Goal: Task Accomplishment & Management: Manage account settings

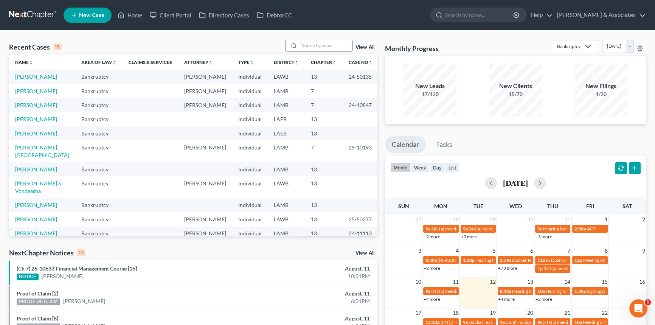
click at [330, 45] on input "search" at bounding box center [325, 45] width 53 height 11
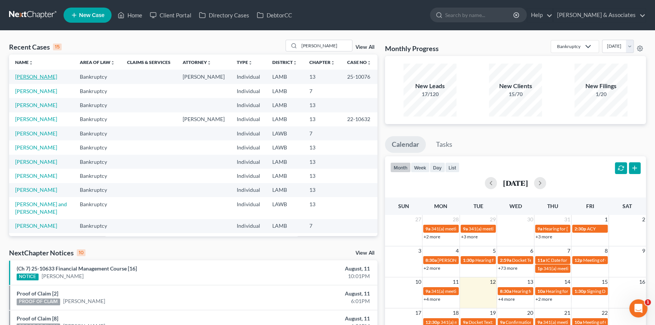
click at [36, 79] on link "[PERSON_NAME]" at bounding box center [36, 76] width 42 height 6
click at [324, 46] on input "barb" at bounding box center [325, 45] width 53 height 11
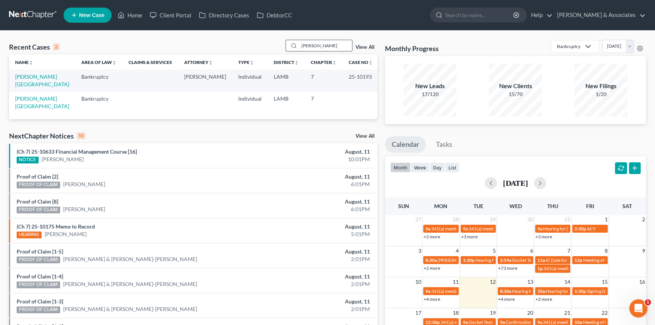
click at [341, 45] on input "saul" at bounding box center [325, 45] width 53 height 11
type input "barb"
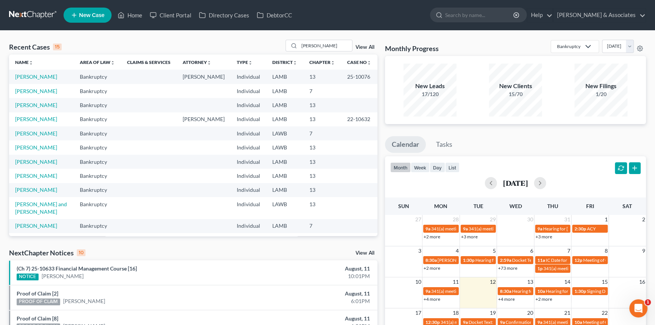
click at [364, 40] on div "barb View All" at bounding box center [331, 46] width 92 height 12
click at [364, 45] on link "View All" at bounding box center [364, 47] width 19 height 5
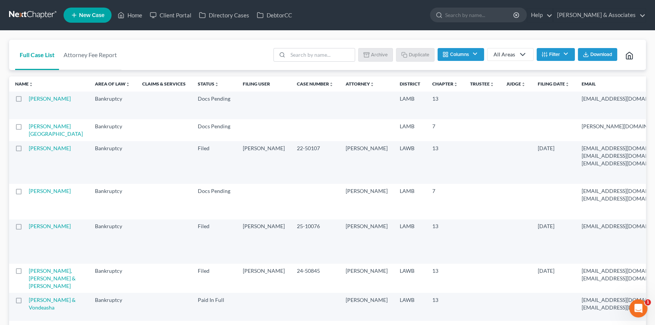
click at [561, 58] on button "Filter" at bounding box center [555, 54] width 38 height 13
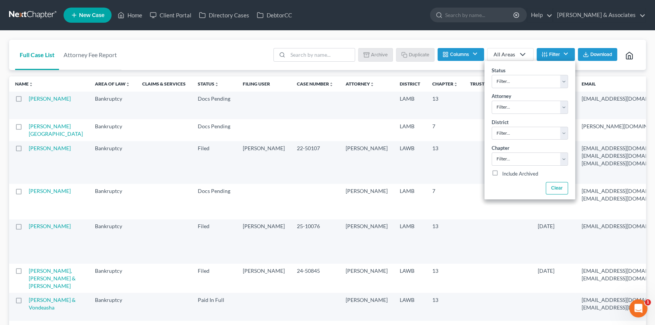
click at [516, 54] on icon at bounding box center [521, 54] width 12 height 9
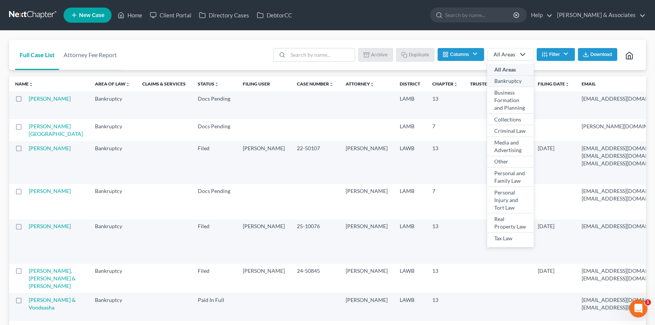
click at [507, 79] on div "Bankruptcy" at bounding box center [510, 81] width 32 height 8
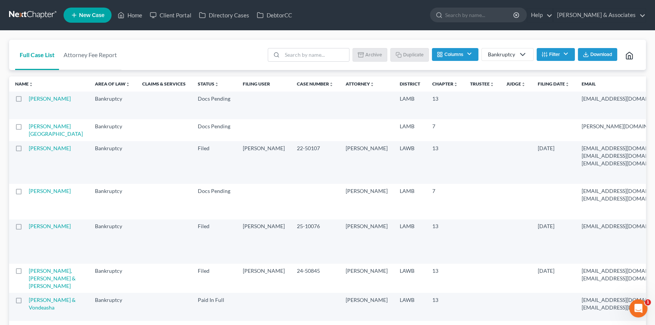
click at [593, 54] on span "Download" at bounding box center [601, 54] width 22 height 6
click at [32, 15] on link at bounding box center [33, 15] width 48 height 14
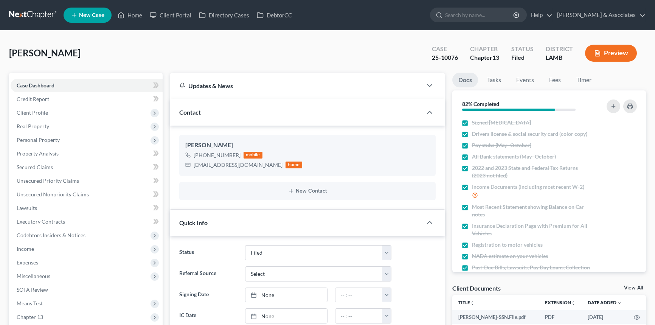
select select "8"
click at [49, 260] on span "Expenses" at bounding box center [87, 262] width 152 height 14
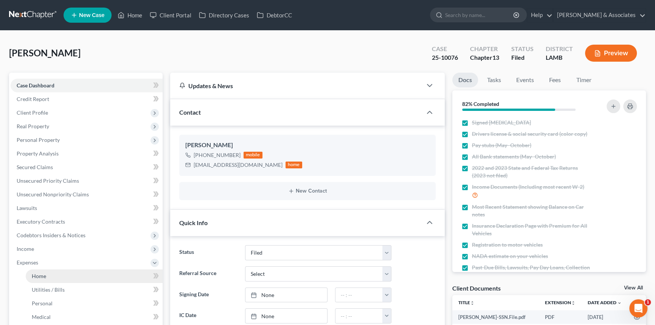
click at [53, 271] on link "Home" at bounding box center [94, 276] width 137 height 14
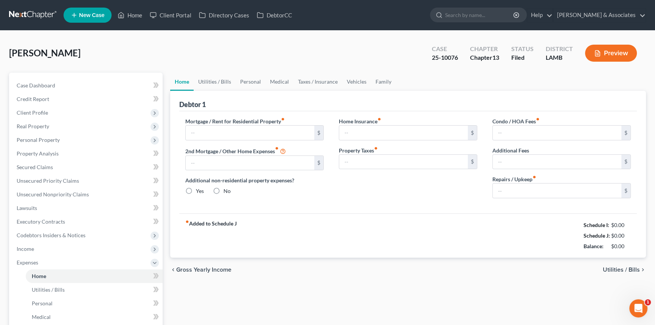
type input "0.00"
radio input "true"
type input "0.00"
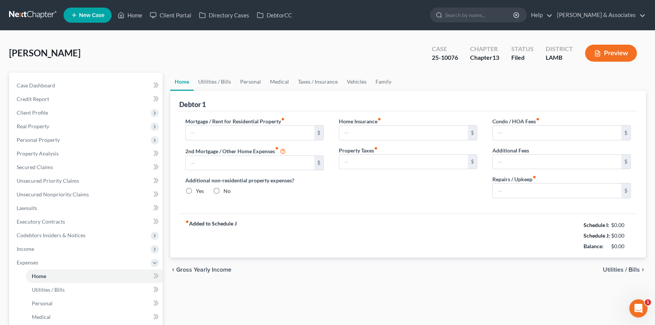
type input "0.00"
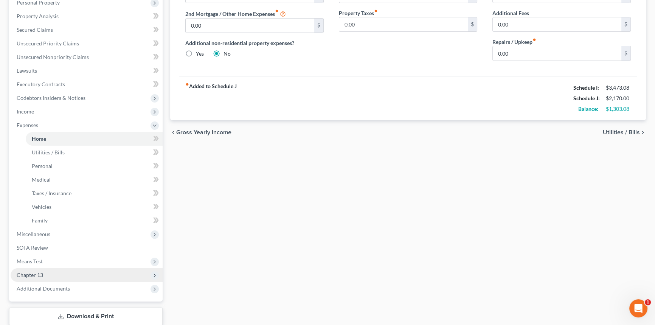
click at [51, 277] on span "Chapter 13" at bounding box center [87, 275] width 152 height 14
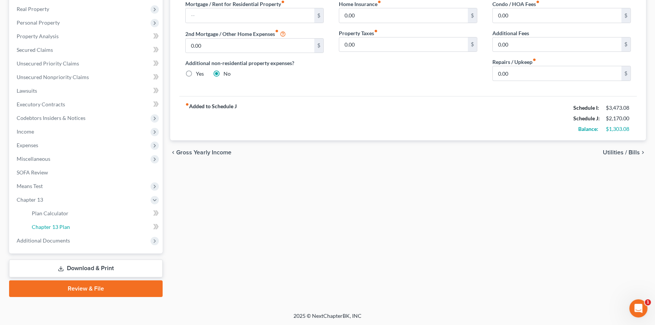
drag, startPoint x: 80, startPoint y: 226, endPoint x: 335, endPoint y: 225, distance: 254.7
click at [81, 226] on link "Chapter 13 Plan" at bounding box center [94, 227] width 137 height 14
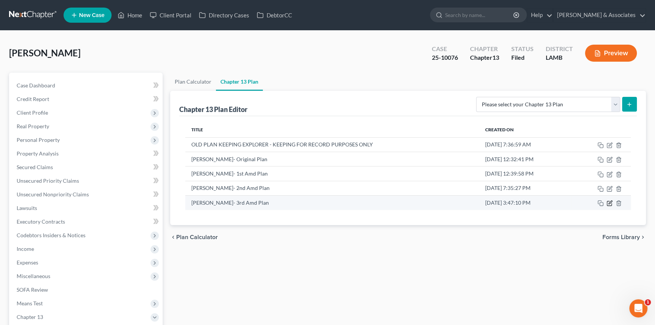
click at [610, 201] on icon "button" at bounding box center [609, 202] width 3 height 3
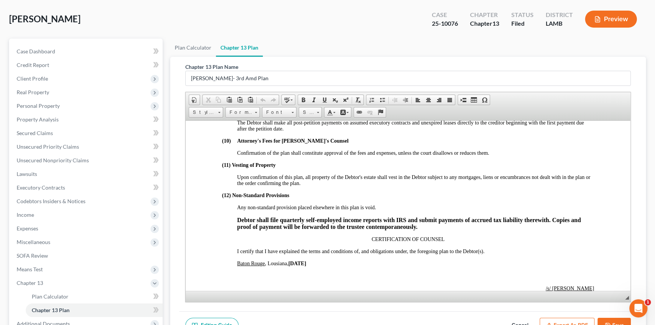
scroll to position [1889, 0]
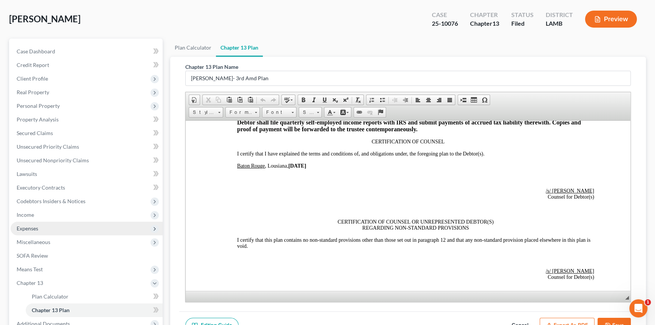
click at [38, 229] on span "Expenses" at bounding box center [28, 228] width 22 height 6
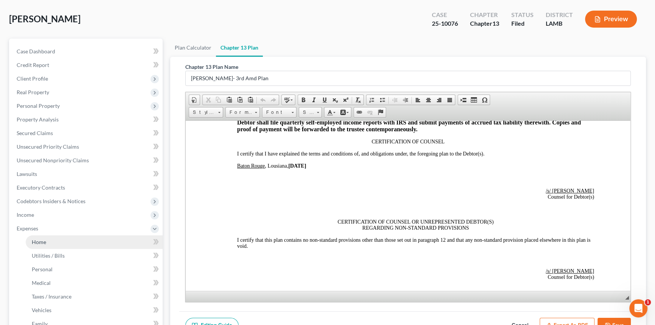
click at [41, 238] on span "Home" at bounding box center [39, 241] width 14 height 6
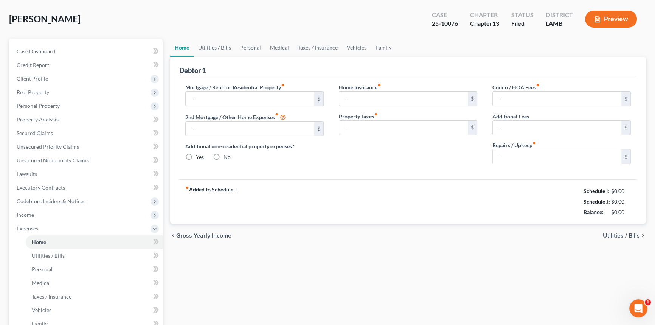
scroll to position [1, 0]
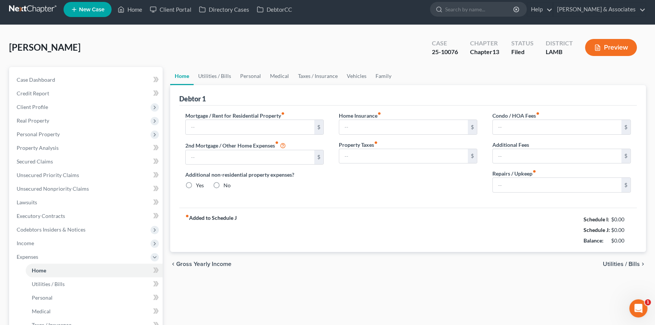
type input "0.00"
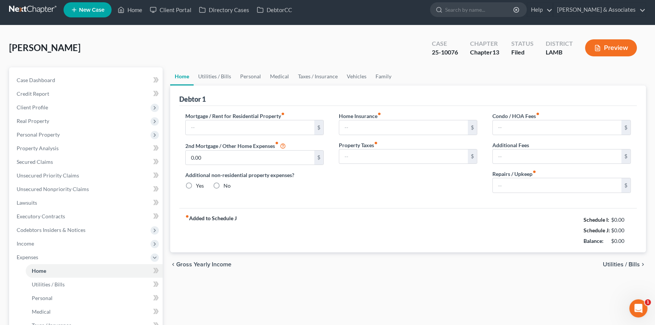
radio input "true"
type input "0.00"
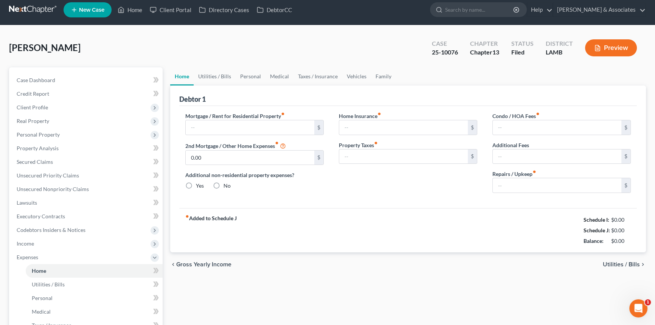
type input "0.00"
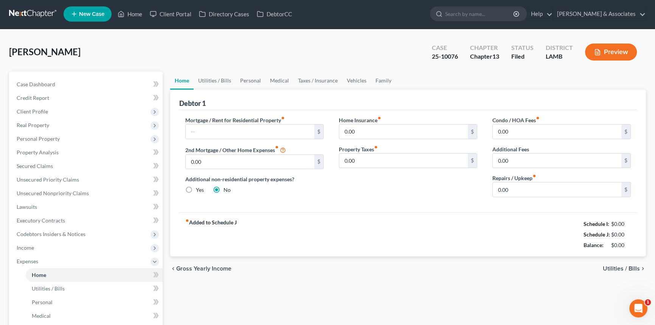
scroll to position [0, 0]
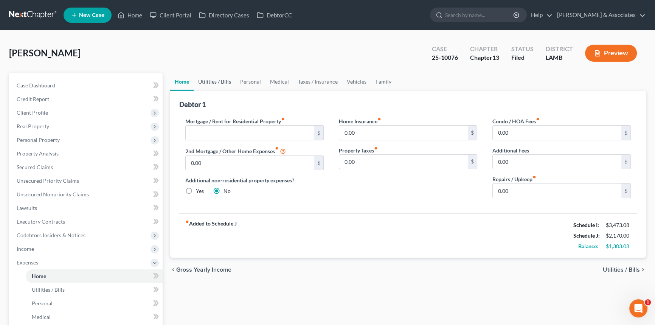
click at [204, 79] on link "Utilities / Bills" at bounding box center [214, 82] width 42 height 18
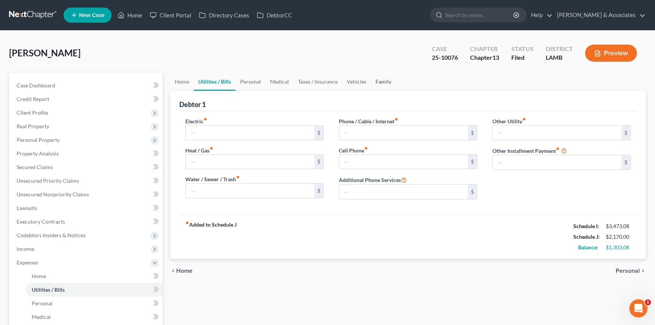
click at [377, 77] on link "Family" at bounding box center [383, 82] width 25 height 18
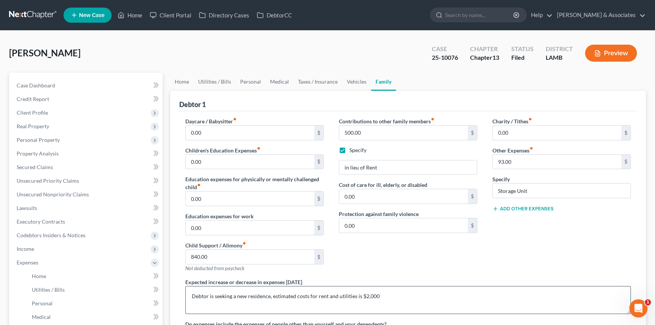
scroll to position [68, 0]
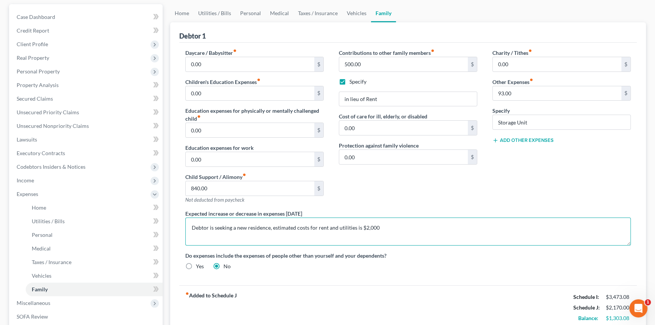
click at [421, 222] on textarea "Debtor is seeking a new residence, estimated costs for rent and utilities is $2…" at bounding box center [407, 231] width 445 height 28
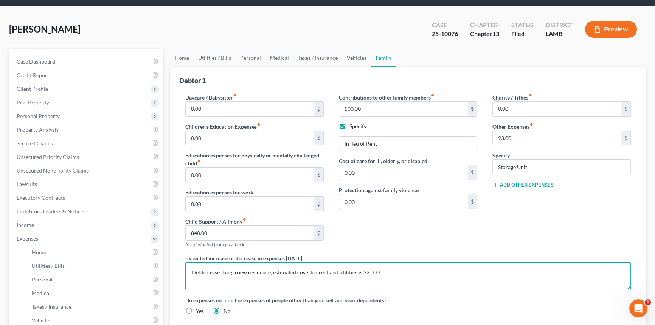
scroll to position [0, 0]
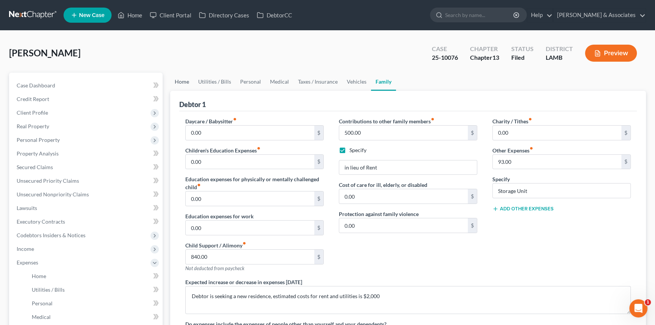
click at [179, 78] on link "Home" at bounding box center [181, 82] width 23 height 18
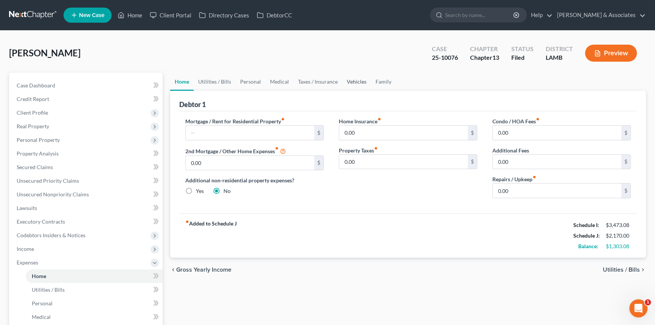
click at [355, 76] on link "Vehicles" at bounding box center [356, 82] width 29 height 18
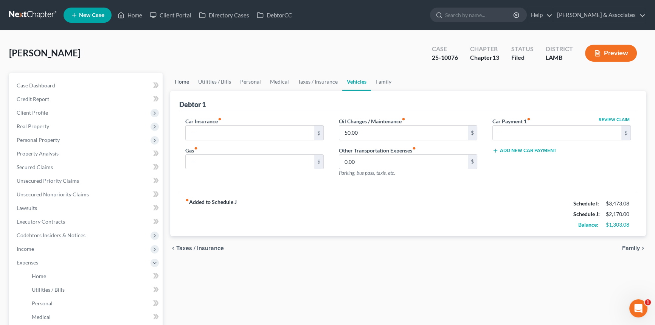
click at [180, 78] on link "Home" at bounding box center [181, 82] width 23 height 18
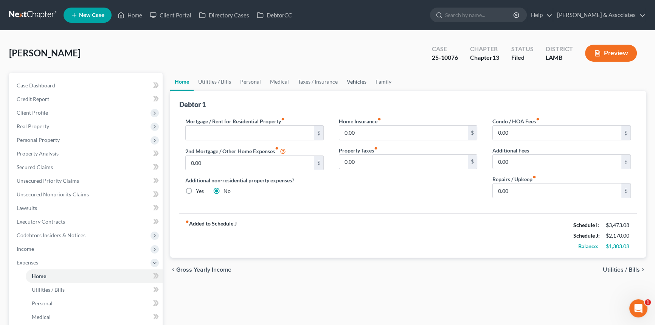
click at [355, 82] on link "Vehicles" at bounding box center [356, 82] width 29 height 18
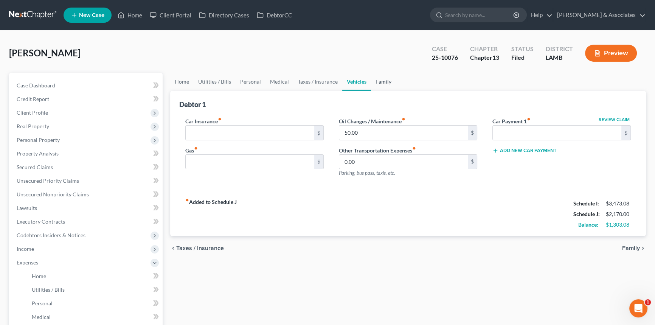
click at [391, 80] on link "Family" at bounding box center [383, 82] width 25 height 18
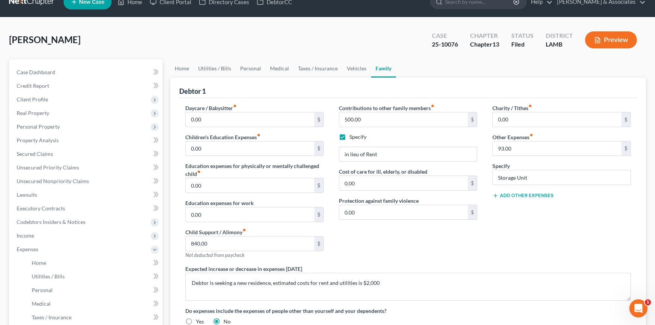
scroll to position [185, 0]
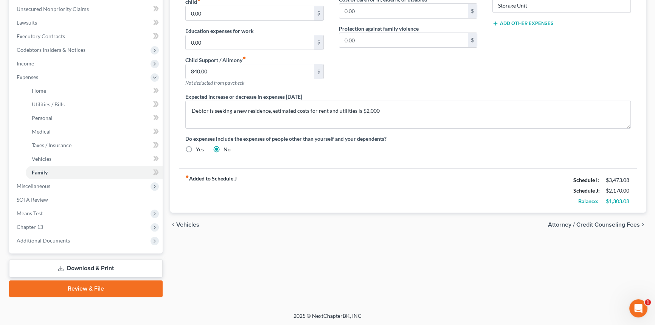
click at [309, 201] on div "fiber_manual_record Added to Schedule J Schedule I: $3,473.08 Schedule J: $2,17…" at bounding box center [407, 190] width 457 height 44
click at [58, 212] on span "Means Test" at bounding box center [87, 213] width 152 height 14
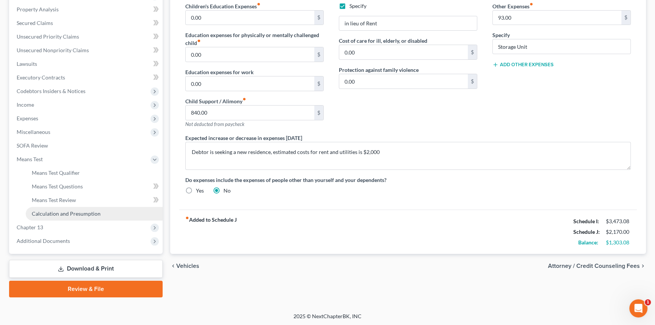
click at [71, 212] on span "Calculation and Presumption" at bounding box center [66, 213] width 69 height 6
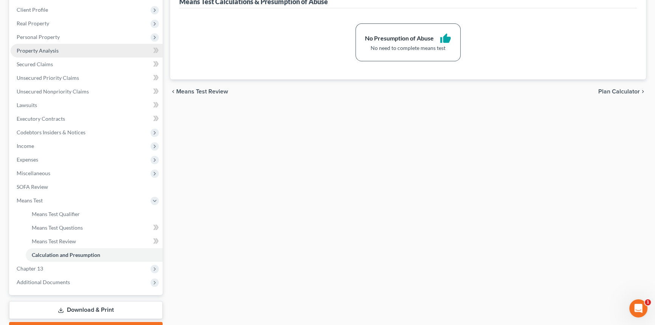
click at [48, 56] on link "Property Analysis" at bounding box center [87, 51] width 152 height 14
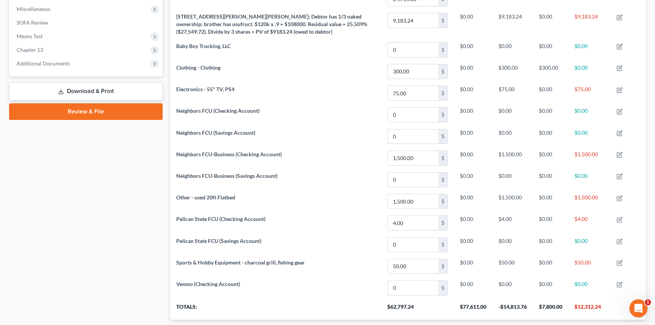
scroll to position [210, 0]
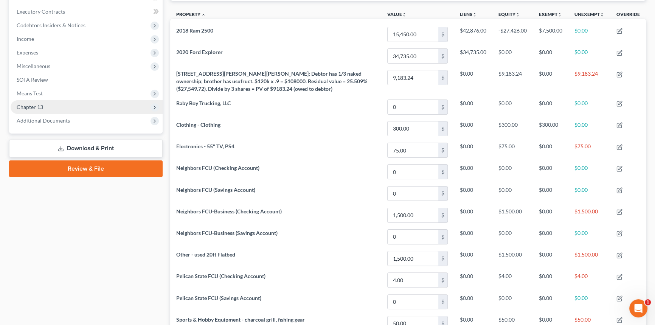
click at [54, 110] on span "Chapter 13" at bounding box center [87, 107] width 152 height 14
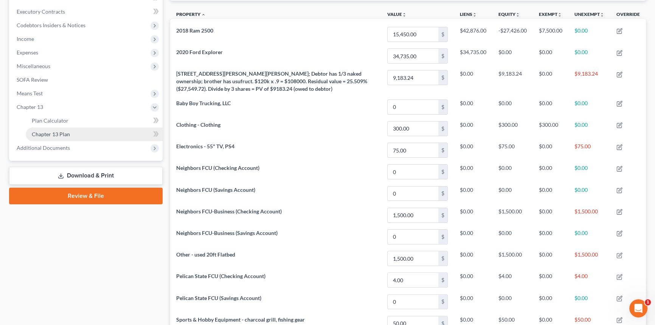
click at [69, 132] on span "Chapter 13 Plan" at bounding box center [51, 134] width 38 height 6
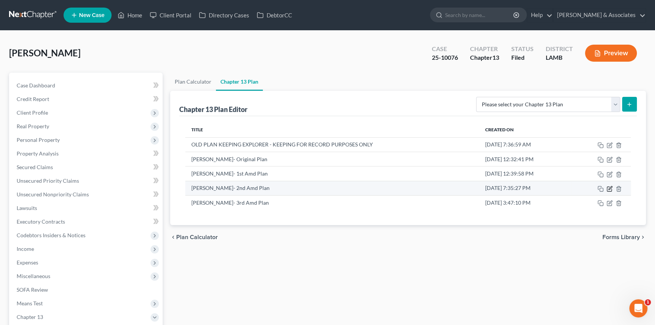
click at [609, 187] on icon "button" at bounding box center [609, 189] width 6 height 6
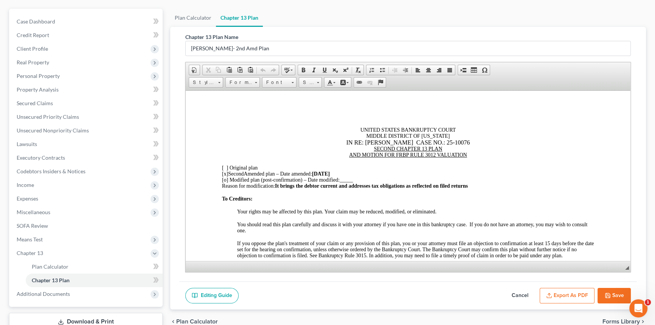
scroll to position [117, 0]
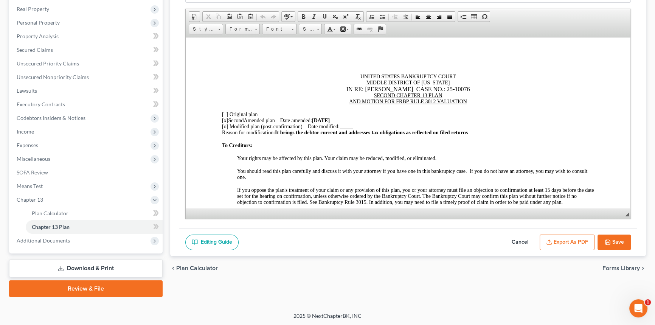
drag, startPoint x: 514, startPoint y: 229, endPoint x: 514, endPoint y: 235, distance: 6.0
click at [514, 229] on div "Editing Guide Cancel Export as PDF Save" at bounding box center [407, 242] width 457 height 28
click at [514, 235] on button "Cancel" at bounding box center [519, 242] width 33 height 16
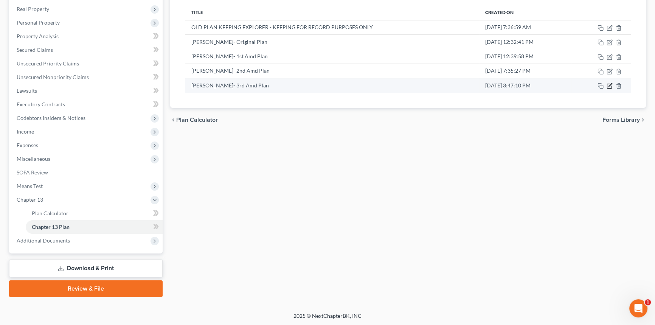
click at [608, 86] on icon "button" at bounding box center [609, 85] width 3 height 3
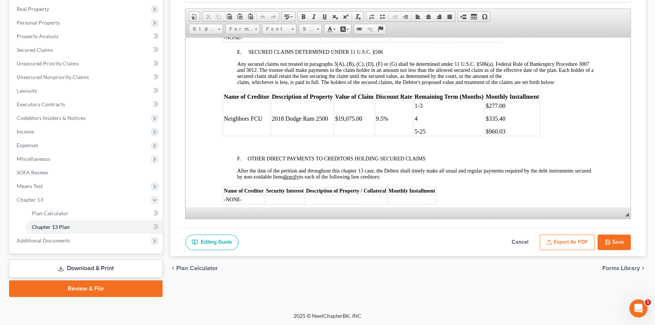
scroll to position [1168, 0]
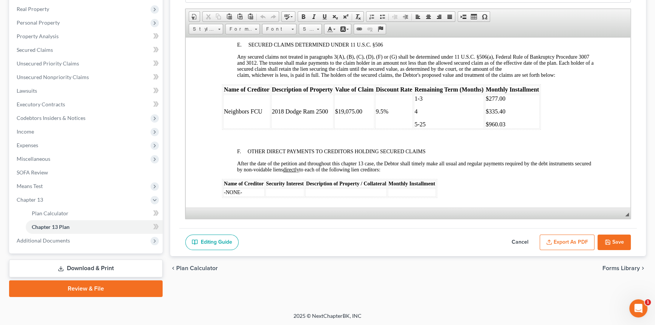
drag, startPoint x: 61, startPoint y: 144, endPoint x: 61, endPoint y: 152, distance: 8.3
click at [61, 144] on span "Expenses" at bounding box center [87, 145] width 152 height 14
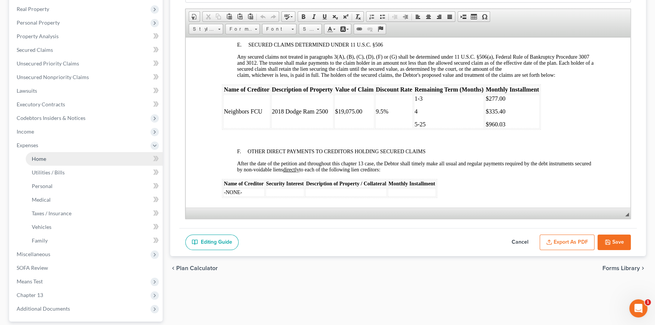
click at [61, 159] on link "Home" at bounding box center [94, 159] width 137 height 14
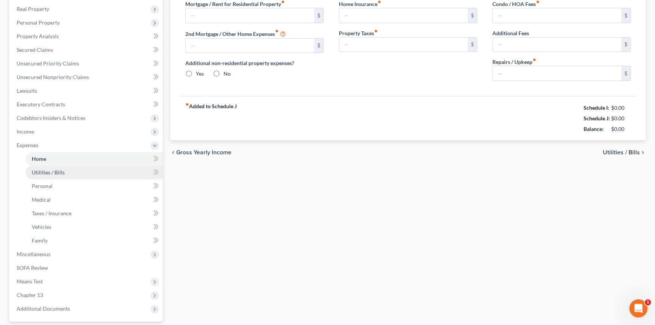
scroll to position [31, 0]
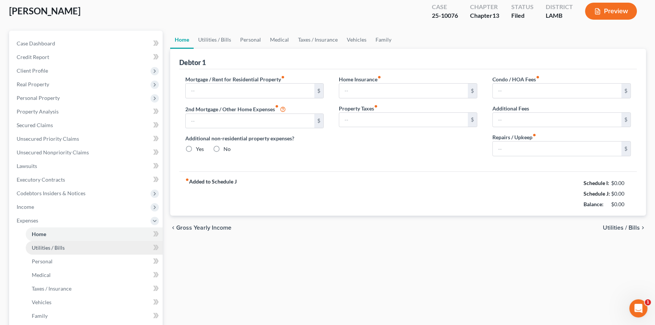
type input "0.00"
radio input "true"
type input "0.00"
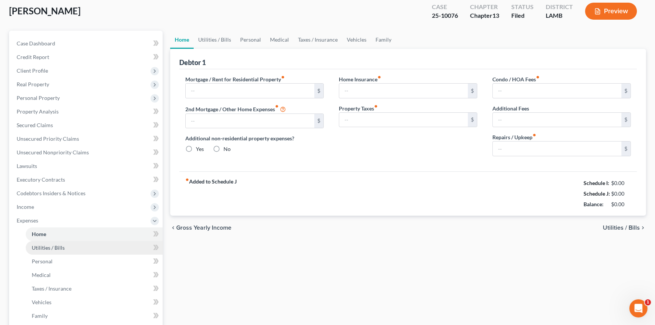
type input "0.00"
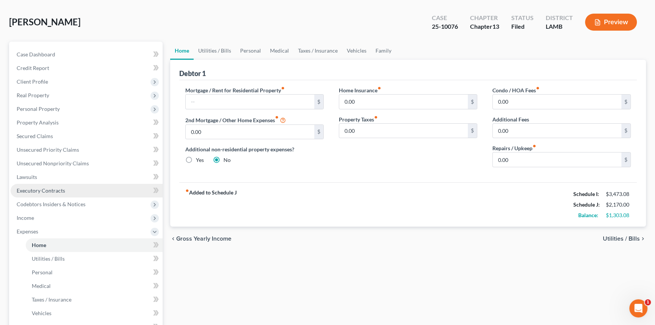
scroll to position [0, 0]
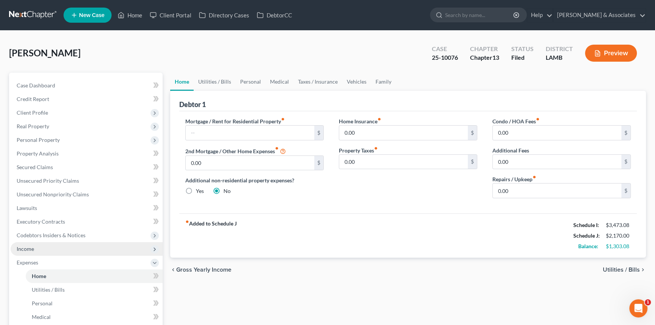
click at [110, 254] on span "Income" at bounding box center [87, 249] width 152 height 14
click at [91, 246] on span "Income" at bounding box center [87, 249] width 152 height 14
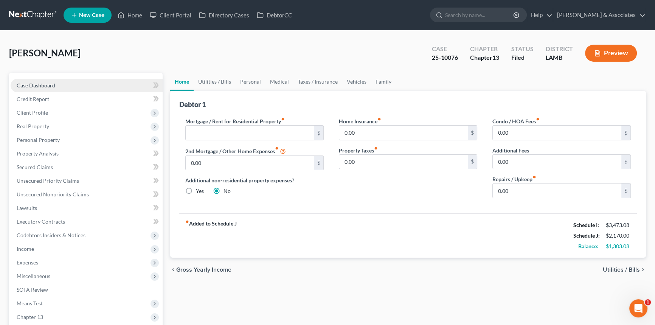
click at [63, 82] on link "Case Dashboard" at bounding box center [87, 86] width 152 height 14
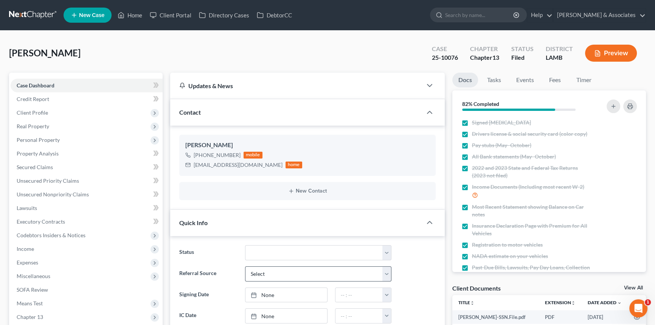
scroll to position [2528, 0]
click at [558, 83] on link "Fees" at bounding box center [555, 80] width 24 height 15
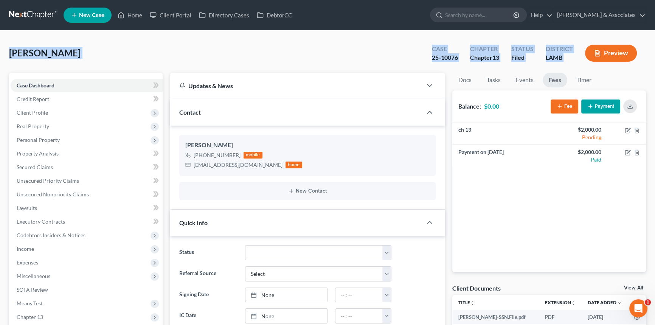
drag, startPoint x: 8, startPoint y: 51, endPoint x: 645, endPoint y: 60, distance: 637.2
click at [566, 61] on div "LAMB" at bounding box center [558, 57] width 27 height 9
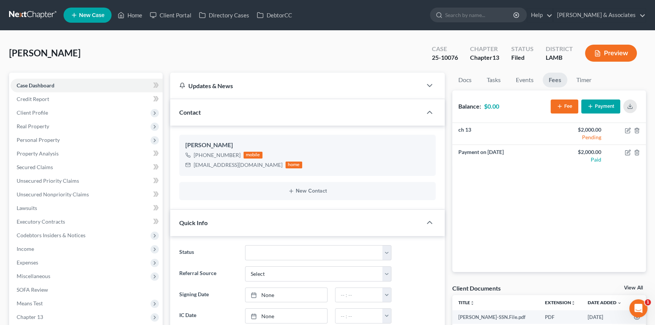
click at [145, 56] on div "Barbier, Daryl Upgraded Case 25-10076 Chapter Chapter 13 Status Filed District …" at bounding box center [327, 56] width 636 height 33
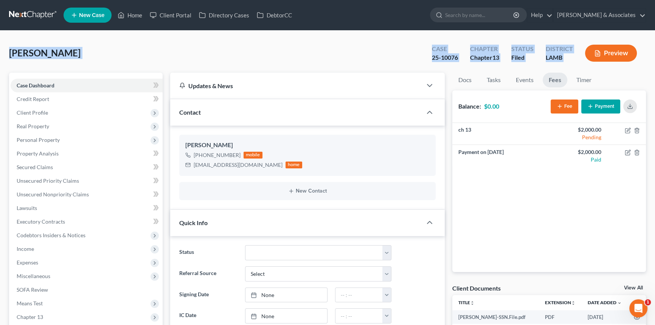
drag, startPoint x: 6, startPoint y: 48, endPoint x: 596, endPoint y: 51, distance: 589.9
click at [83, 49] on div "Barbier, Daryl Upgraded Case 25-10076 Chapter Chapter 13 Status Filed District …" at bounding box center [327, 56] width 636 height 33
drag, startPoint x: 9, startPoint y: 53, endPoint x: 608, endPoint y: 64, distance: 599.8
click at [608, 64] on div "Barbier, Daryl Upgraded Case 25-10076 Chapter Chapter 13 Status Filed District …" at bounding box center [327, 56] width 636 height 33
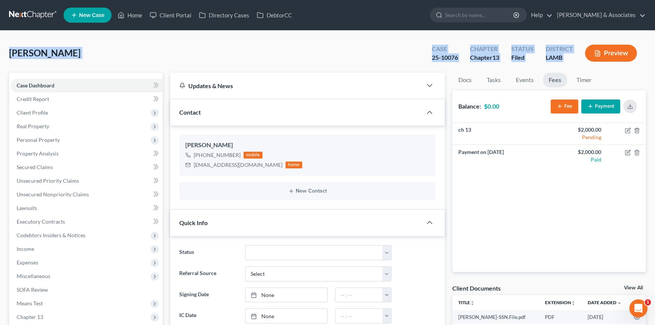
click at [581, 63] on div "Preview" at bounding box center [612, 54] width 67 height 22
drag, startPoint x: 582, startPoint y: 63, endPoint x: -50, endPoint y: 64, distance: 631.8
click at [25, 57] on span "Barbier, Daryl" at bounding box center [44, 52] width 71 height 11
drag, startPoint x: 103, startPoint y: 53, endPoint x: 600, endPoint y: 63, distance: 497.8
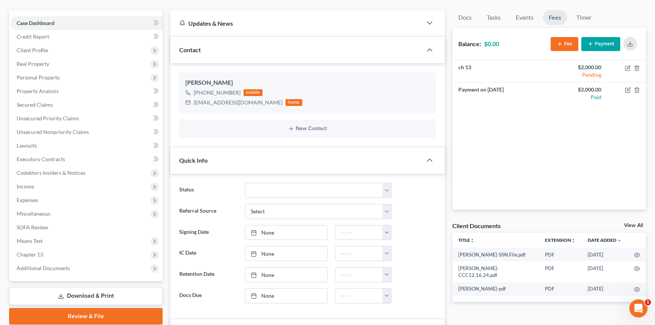
scroll to position [137, 0]
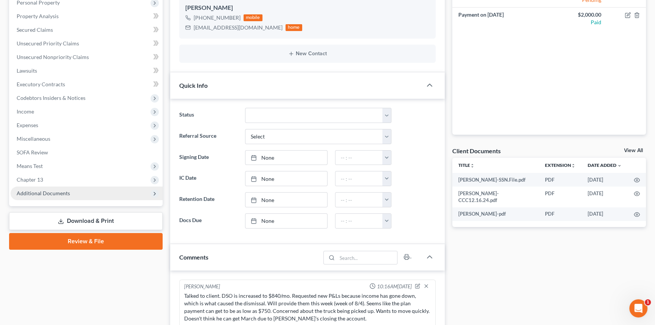
click at [61, 175] on span "Chapter 13" at bounding box center [87, 180] width 152 height 14
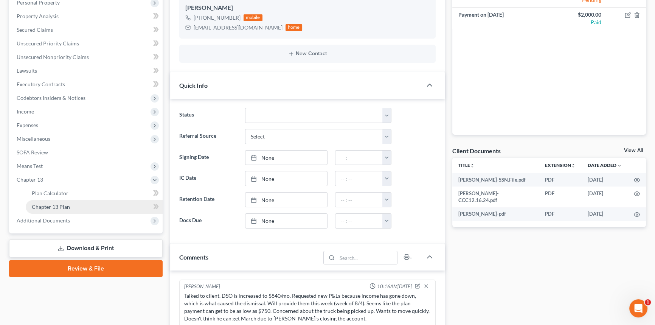
click at [61, 208] on span "Chapter 13 Plan" at bounding box center [51, 206] width 38 height 6
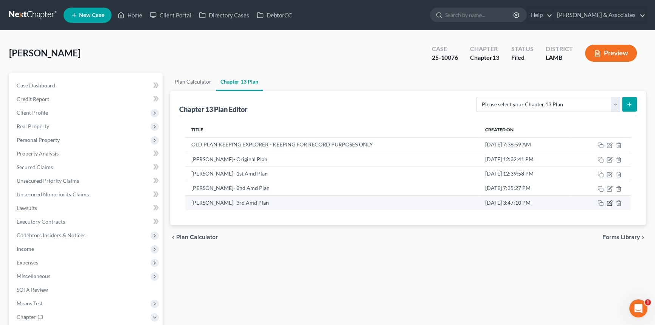
click at [607, 203] on icon "button" at bounding box center [609, 203] width 6 height 6
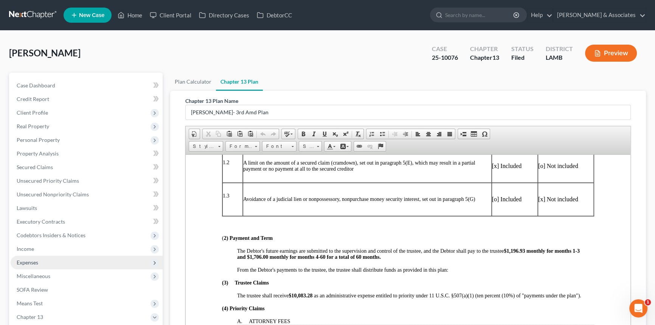
click at [34, 262] on span "Expenses" at bounding box center [28, 262] width 22 height 6
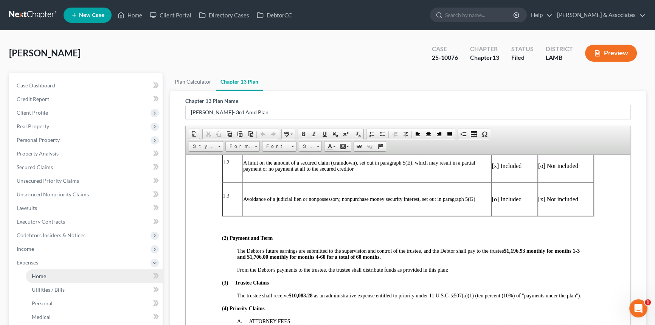
click at [43, 272] on span "Home" at bounding box center [39, 275] width 14 height 6
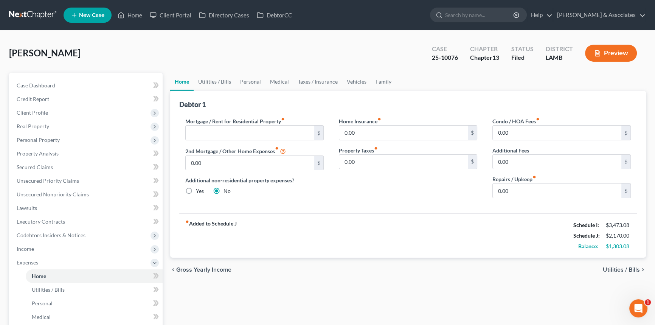
drag, startPoint x: 390, startPoint y: 234, endPoint x: 417, endPoint y: 232, distance: 26.9
click at [390, 234] on div "fiber_manual_record Added to Schedule J Schedule I: $3,473.08 Schedule J: $2,17…" at bounding box center [407, 235] width 457 height 44
drag, startPoint x: 638, startPoint y: 246, endPoint x: 565, endPoint y: 221, distance: 76.7
click at [565, 221] on div "Debtor 1 Mortgage / Rent for Residential Property fiber_manual_record $ 2nd Mor…" at bounding box center [407, 174] width 475 height 167
click at [388, 80] on link "Family" at bounding box center [383, 82] width 25 height 18
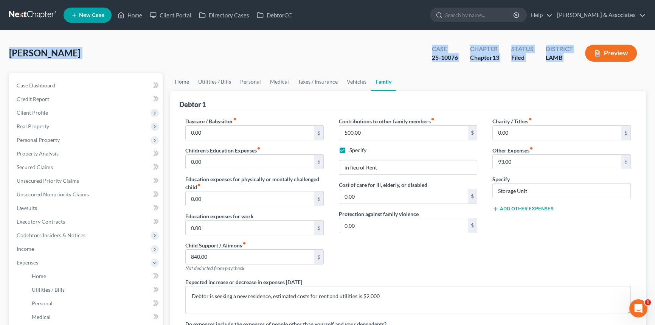
drag, startPoint x: 11, startPoint y: 53, endPoint x: 593, endPoint y: 65, distance: 582.5
click at [593, 65] on div "Barbier, Daryl Upgraded Case 25-10076 Chapter Chapter 13 Status Filed District …" at bounding box center [327, 56] width 636 height 33
click at [591, 66] on div "Barbier, Daryl Upgraded Case 25-10076 Chapter Chapter 13 Status Filed District …" at bounding box center [327, 56] width 636 height 33
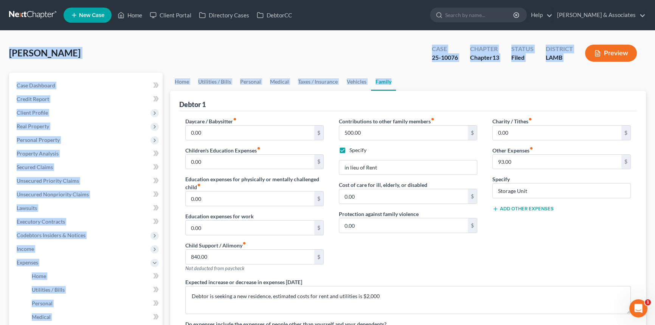
drag, startPoint x: 602, startPoint y: 72, endPoint x: 4, endPoint y: 55, distance: 598.1
click at [4, 55] on div "Barbier, Daryl Upgraded Case 25-10076 Chapter Chapter 13 Status Filed District …" at bounding box center [327, 264] width 655 height 466
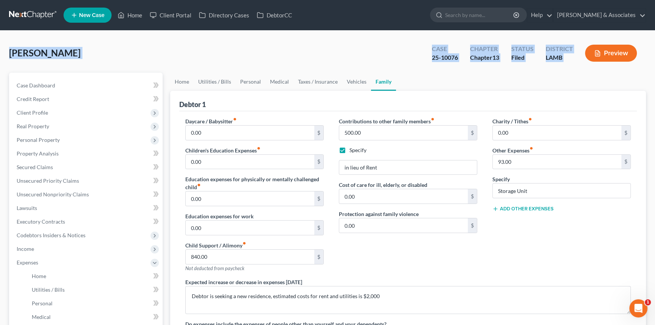
drag, startPoint x: 84, startPoint y: 52, endPoint x: 585, endPoint y: 56, distance: 500.3
click at [585, 56] on div "Barbier, Daryl Upgraded Case 25-10076 Chapter Chapter 13 Status Filed District …" at bounding box center [327, 264] width 655 height 466
click at [34, 56] on span "Barbier, Daryl" at bounding box center [44, 52] width 71 height 11
drag, startPoint x: 8, startPoint y: 53, endPoint x: 584, endPoint y: 54, distance: 576.7
click at [584, 54] on div "Barbier, Daryl Upgraded Case 25-10076 Chapter Chapter 13 Status Filed District …" at bounding box center [327, 264] width 655 height 466
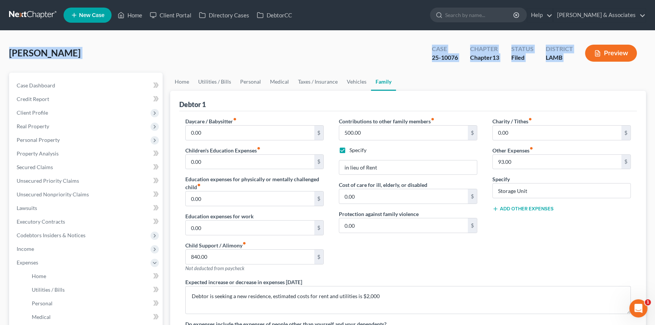
click at [574, 63] on div "District LAMB" at bounding box center [558, 54] width 39 height 22
drag, startPoint x: 581, startPoint y: 64, endPoint x: 9, endPoint y: 56, distance: 572.6
click at [9, 56] on div "Barbier, Daryl Upgraded Case 25-10076 Chapter Chapter 13 Status Filed District …" at bounding box center [327, 56] width 636 height 33
click at [9, 57] on span "Barbier, Daryl" at bounding box center [44, 52] width 71 height 11
drag, startPoint x: 8, startPoint y: 53, endPoint x: 595, endPoint y: 39, distance: 586.7
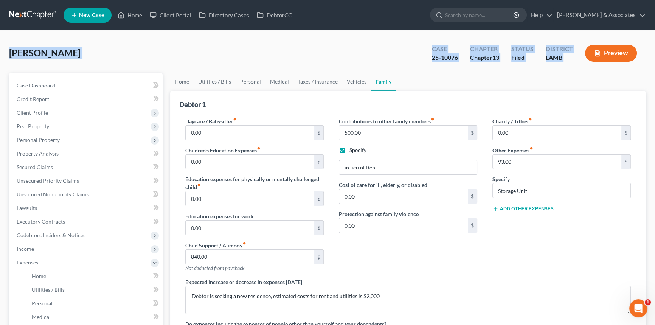
click at [595, 39] on div "Barbier, Daryl Upgraded Case 25-10076 Chapter Chapter 13 Status Filed District …" at bounding box center [327, 264] width 655 height 466
click at [579, 60] on div "Preview" at bounding box center [612, 54] width 67 height 22
drag, startPoint x: 588, startPoint y: 65, endPoint x: 9, endPoint y: 57, distance: 579.4
click at [9, 57] on div "Barbier, Daryl Upgraded Case 25-10076 Chapter Chapter 13 Status Filed District …" at bounding box center [327, 56] width 636 height 33
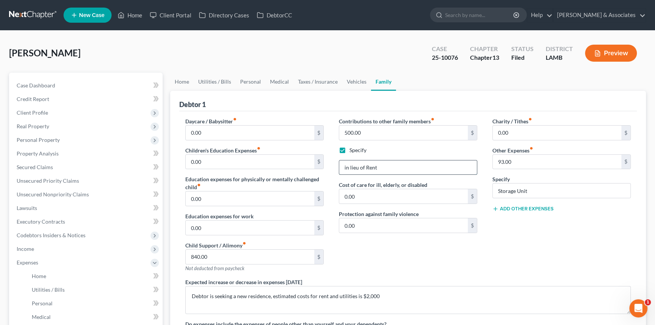
click at [424, 164] on input "in lieu of Rent" at bounding box center [408, 167] width 138 height 14
click at [349, 150] on label "Specify" at bounding box center [357, 150] width 17 height 8
click at [352, 150] on input "Specify" at bounding box center [354, 148] width 5 height 5
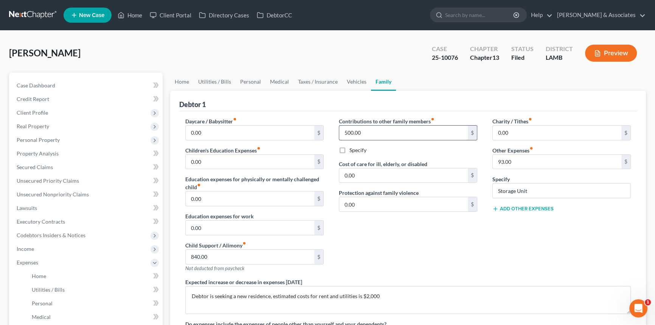
click at [410, 131] on input "500.00" at bounding box center [403, 132] width 128 height 14
click at [367, 147] on div "Specify" at bounding box center [408, 150] width 138 height 8
click at [360, 147] on label "Specify" at bounding box center [357, 150] width 17 height 8
click at [357, 147] on input "Specify" at bounding box center [354, 148] width 5 height 5
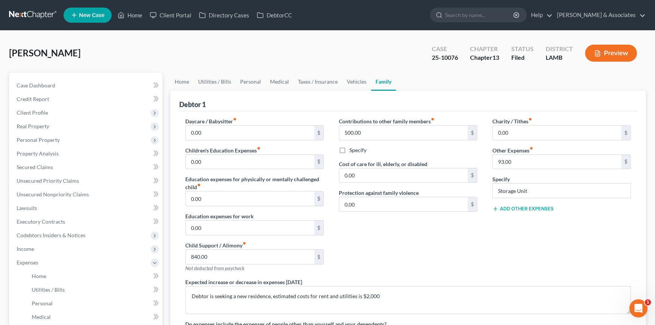
checkbox input "true"
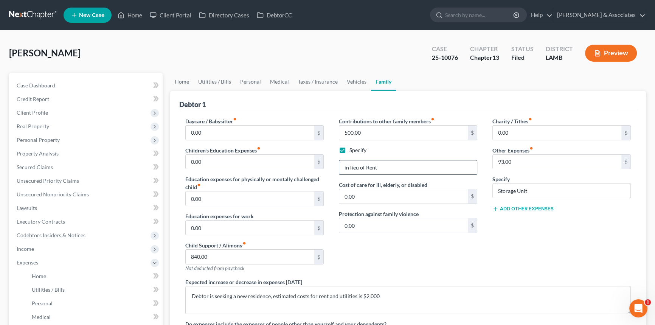
click at [383, 166] on input "in lieu of Rent" at bounding box center [408, 167] width 138 height 14
click at [382, 138] on input "500.00" at bounding box center [403, 132] width 128 height 14
click at [355, 151] on label "Specify" at bounding box center [357, 150] width 17 height 8
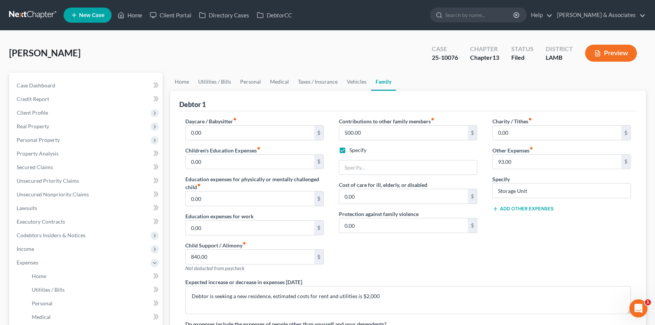
click at [355, 151] on input "Specify" at bounding box center [354, 148] width 5 height 5
checkbox input "false"
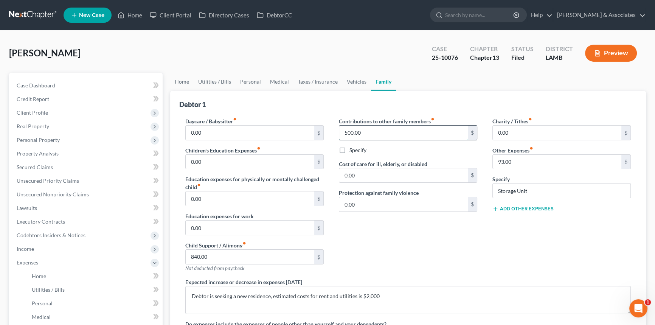
click at [370, 133] on input "500.00" at bounding box center [403, 132] width 128 height 14
click at [181, 83] on link "Home" at bounding box center [181, 82] width 23 height 18
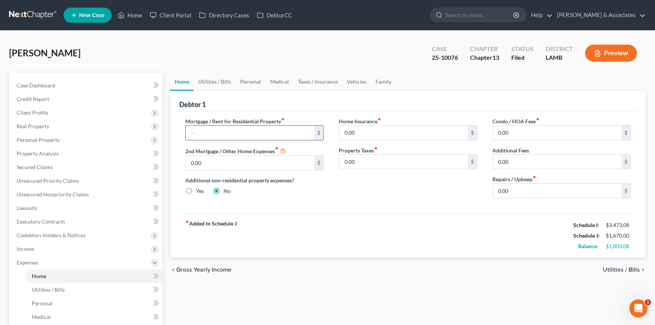
drag, startPoint x: 227, startPoint y: 132, endPoint x: 232, endPoint y: 132, distance: 4.6
click at [228, 132] on input "text" at bounding box center [250, 132] width 128 height 14
type input "1,750"
click at [219, 76] on link "Utilities / Bills" at bounding box center [214, 82] width 42 height 18
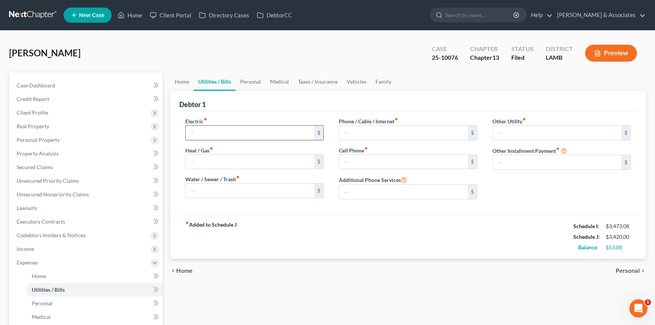
click at [228, 131] on input "text" at bounding box center [250, 132] width 128 height 14
type input "1"
type input "250"
click at [324, 240] on div "fiber_manual_record Added to Schedule J Schedule I: $3,473.08 Schedule J: $3,67…" at bounding box center [407, 236] width 457 height 44
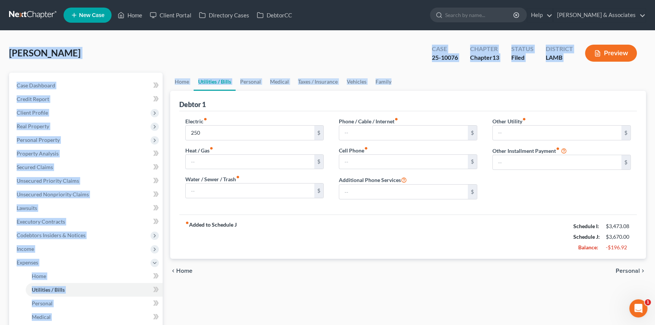
drag, startPoint x: 9, startPoint y: 55, endPoint x: 537, endPoint y: 72, distance: 527.8
click at [537, 72] on div "Barbier, Daryl Upgraded Case 25-10076 Chapter Chapter 13 Status Filed District …" at bounding box center [327, 264] width 636 height 448
click at [537, 73] on ul "Home Utilities / Bills Personal Medical Taxes / Insurance Vehicles Family" at bounding box center [407, 82] width 475 height 18
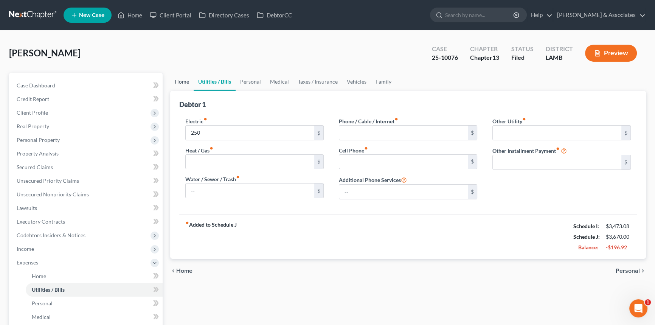
click at [183, 81] on link "Home" at bounding box center [181, 82] width 23 height 18
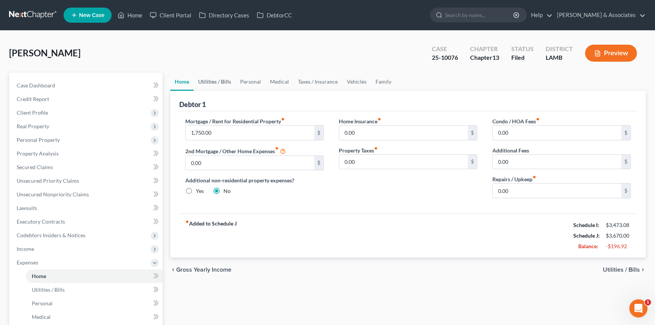
click at [208, 84] on link "Utilities / Bills" at bounding box center [214, 82] width 42 height 18
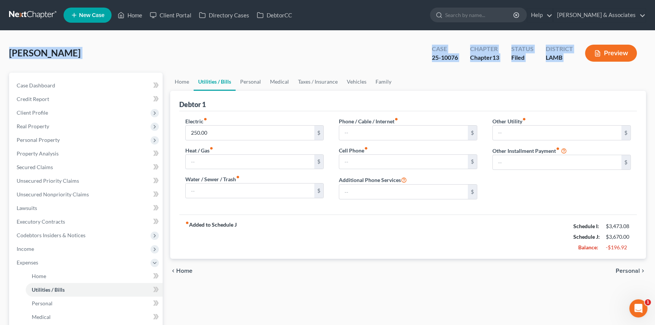
drag, startPoint x: 12, startPoint y: 54, endPoint x: 595, endPoint y: 67, distance: 583.2
click at [595, 67] on div "Barbier, Daryl Upgraded Case 25-10076 Chapter Chapter 13 Status Filed District …" at bounding box center [327, 56] width 636 height 33
click at [54, 54] on span "Barbier, Daryl" at bounding box center [44, 52] width 71 height 11
drag, startPoint x: 8, startPoint y: 52, endPoint x: 589, endPoint y: 63, distance: 580.9
click at [589, 63] on div "Barbier, Daryl Upgraded Case 25-10076 Chapter Chapter 13 Status Filed District …" at bounding box center [327, 264] width 655 height 466
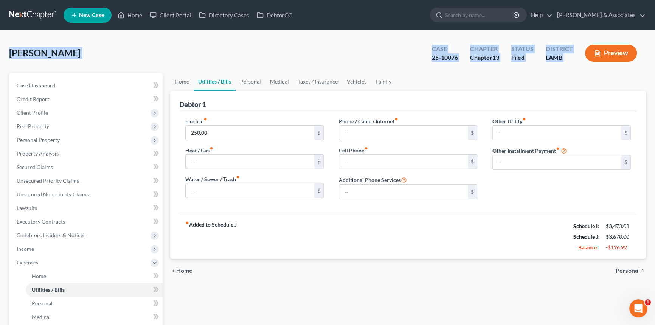
click at [157, 56] on div "Barbier, Daryl Upgraded Case 25-10076 Chapter Chapter 13 Status Filed District …" at bounding box center [327, 56] width 636 height 33
drag, startPoint x: 8, startPoint y: 51, endPoint x: 631, endPoint y: 49, distance: 623.5
click at [631, 49] on div "Barbier, Daryl Upgraded Case 25-10076 Chapter Chapter 13 Status Filed District …" at bounding box center [327, 264] width 655 height 466
click at [183, 83] on link "Home" at bounding box center [181, 82] width 23 height 18
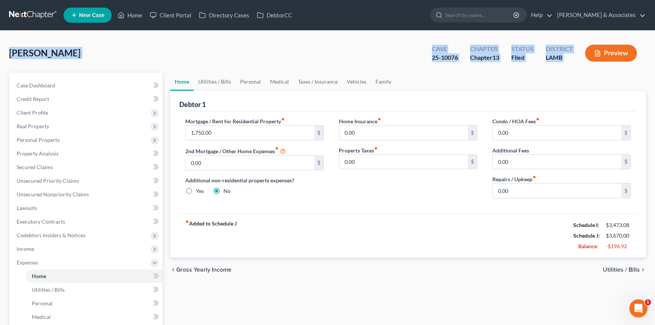
click at [111, 51] on div "Barbier, Daryl Upgraded Case 25-10076 Chapter Chapter 13 Status Filed District …" at bounding box center [327, 56] width 636 height 33
drag, startPoint x: 11, startPoint y: 53, endPoint x: 590, endPoint y: 66, distance: 579.1
click at [590, 66] on div "Barbier, Daryl Upgraded Case 25-10076 Chapter Chapter 13 Status Filed District …" at bounding box center [327, 56] width 636 height 33
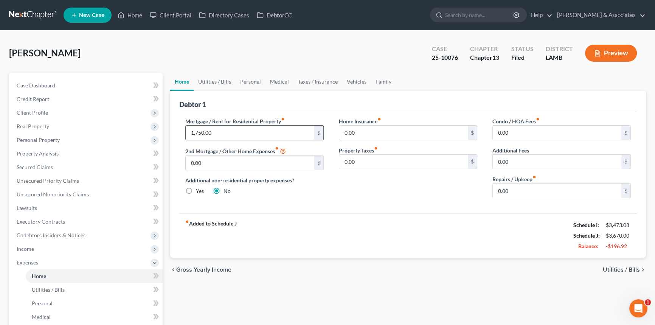
click at [246, 128] on input "1,750.00" at bounding box center [250, 132] width 128 height 14
type input "1,300"
click at [214, 79] on link "Utilities / Bills" at bounding box center [214, 82] width 42 height 18
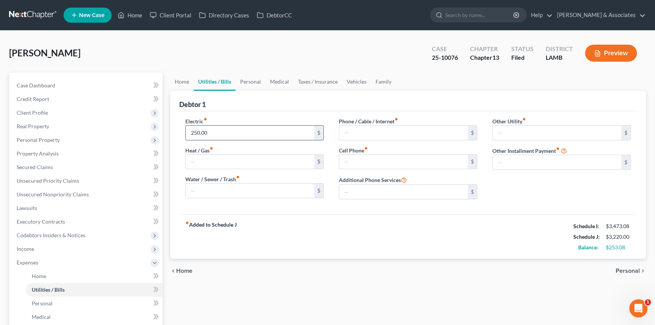
click at [204, 132] on input "250.00" at bounding box center [250, 132] width 128 height 14
click at [212, 136] on input "250.00" at bounding box center [250, 132] width 128 height 14
click at [212, 134] on input "250.00" at bounding box center [250, 132] width 128 height 14
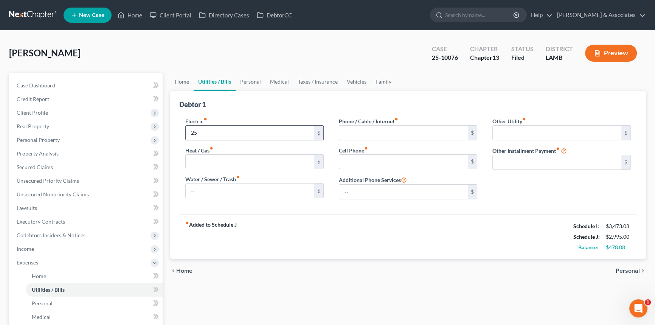
type input "2"
click at [479, 254] on div "fiber_manual_record Added to Schedule J Schedule I: $3,473.08 Schedule J: $3,32…" at bounding box center [407, 236] width 457 height 44
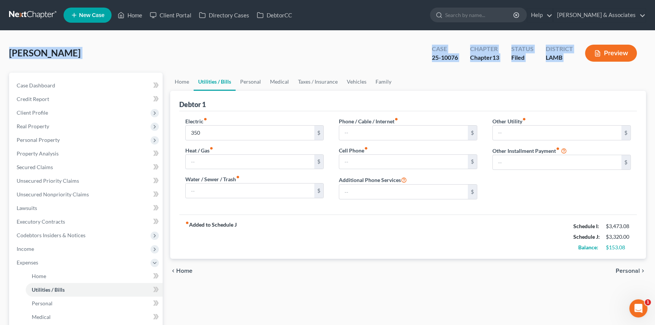
drag, startPoint x: 9, startPoint y: 51, endPoint x: 584, endPoint y: 66, distance: 575.0
click at [584, 66] on div "Barbier, Daryl Upgraded Case 25-10076 Chapter Chapter 13 Status Filed District …" at bounding box center [327, 56] width 636 height 33
drag, startPoint x: 585, startPoint y: 66, endPoint x: 6, endPoint y: 57, distance: 578.3
click at [6, 57] on div "Barbier, Daryl Upgraded Case 25-10076 Chapter Chapter 13 Status Filed District …" at bounding box center [327, 264] width 655 height 466
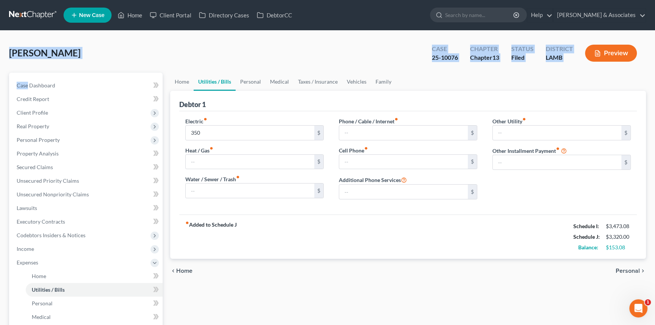
click at [6, 57] on div "Barbier, Daryl Upgraded Case 25-10076 Chapter Chapter 13 Status Filed District …" at bounding box center [327, 264] width 655 height 466
drag, startPoint x: 9, startPoint y: 54, endPoint x: 586, endPoint y: 62, distance: 576.7
click at [586, 62] on div "Barbier, Daryl Upgraded Case 25-10076 Chapter Chapter 13 Status Filed District …" at bounding box center [327, 56] width 636 height 33
click at [586, 62] on div "Preview" at bounding box center [612, 54] width 67 height 22
drag, startPoint x: 586, startPoint y: 71, endPoint x: 11, endPoint y: 57, distance: 575.0
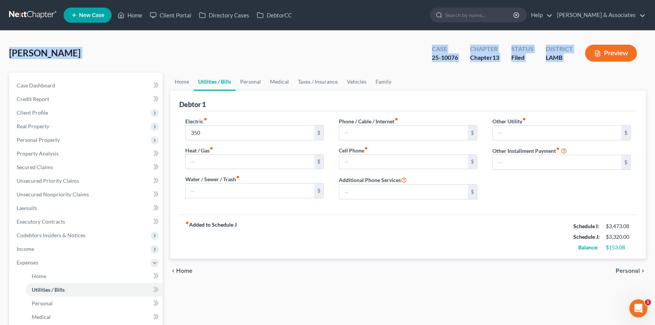
click at [11, 57] on div "Barbier, Daryl Upgraded Case 25-10076 Chapter Chapter 13 Status Filed District …" at bounding box center [327, 56] width 636 height 33
click at [11, 57] on span "Barbier, Daryl" at bounding box center [44, 52] width 71 height 11
drag, startPoint x: 15, startPoint y: 54, endPoint x: 584, endPoint y: 56, distance: 568.7
click at [584, 56] on div "Barbier, Daryl Upgraded Case 25-10076 Chapter Chapter 13 Status Filed District …" at bounding box center [327, 56] width 636 height 33
click at [570, 61] on div "LAMB" at bounding box center [558, 57] width 27 height 9
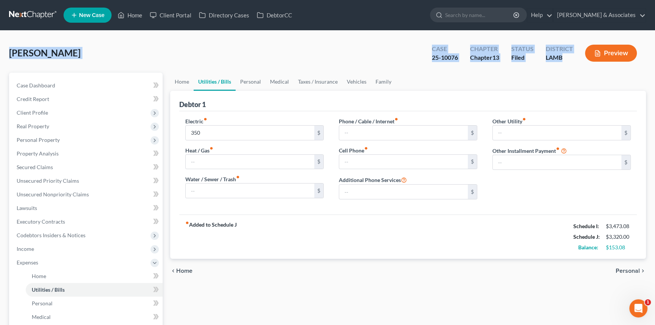
drag, startPoint x: 572, startPoint y: 61, endPoint x: 7, endPoint y: 52, distance: 564.6
click at [7, 52] on div "Barbier, Daryl Upgraded Case 25-10076 Chapter Chapter 13 Status Filed District …" at bounding box center [327, 264] width 655 height 466
drag, startPoint x: 7, startPoint y: 52, endPoint x: 309, endPoint y: 1, distance: 306.5
click at [611, 54] on div "Barbier, Daryl Upgraded Case 25-10076 Chapter Chapter 13 Status Filed District …" at bounding box center [327, 264] width 655 height 466
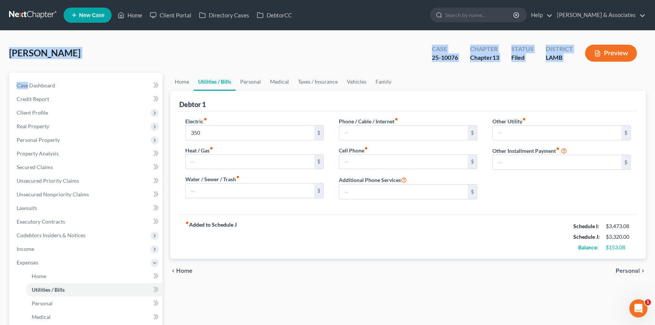
click at [65, 57] on span "Barbier, Daryl" at bounding box center [44, 52] width 71 height 11
drag, startPoint x: 7, startPoint y: 54, endPoint x: 601, endPoint y: 70, distance: 593.9
click at [614, 70] on div "Barbier, Daryl Upgraded Case 25-10076 Chapter Chapter 13 Status Filed District …" at bounding box center [327, 264] width 655 height 466
click at [133, 43] on div "Barbier, Daryl Upgraded Case 25-10076 Chapter Chapter 13 Status Filed District …" at bounding box center [327, 56] width 636 height 33
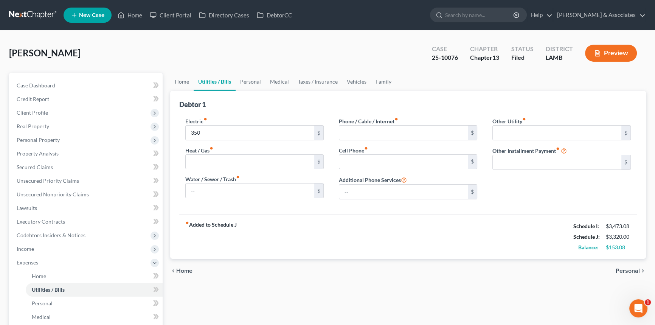
click at [76, 75] on div "Case Dashboard Payments Invoices Payments Payments Credit Report Client Profile…" at bounding box center [85, 256] width 153 height 366
click at [68, 81] on link "Case Dashboard" at bounding box center [87, 86] width 152 height 14
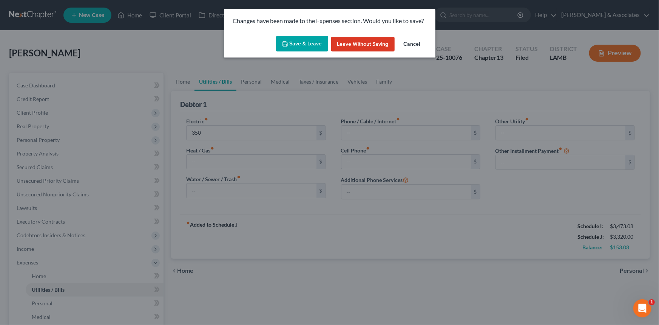
click at [302, 44] on button "Save & Leave" at bounding box center [302, 44] width 52 height 16
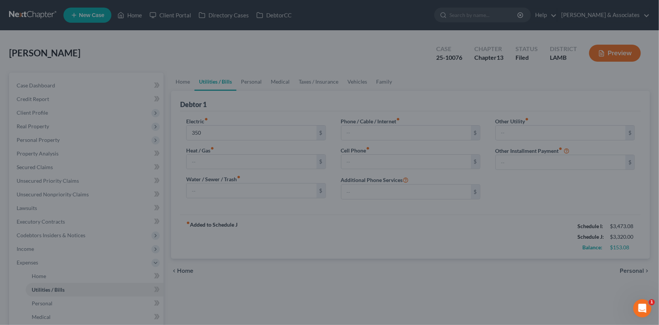
type input "350.00"
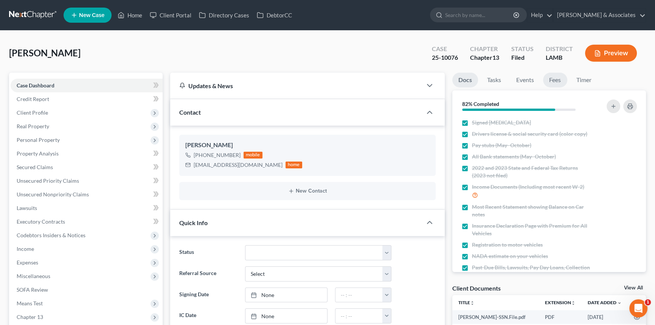
click at [557, 79] on link "Fees" at bounding box center [555, 80] width 24 height 15
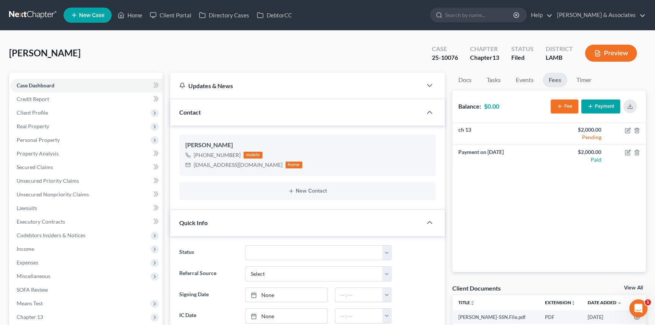
scroll to position [2528, 0]
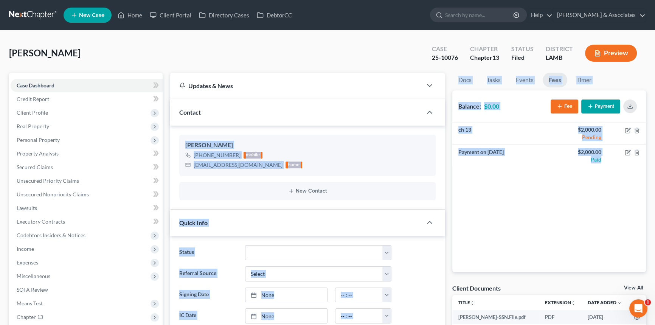
drag, startPoint x: 528, startPoint y: 144, endPoint x: 2, endPoint y: 109, distance: 526.8
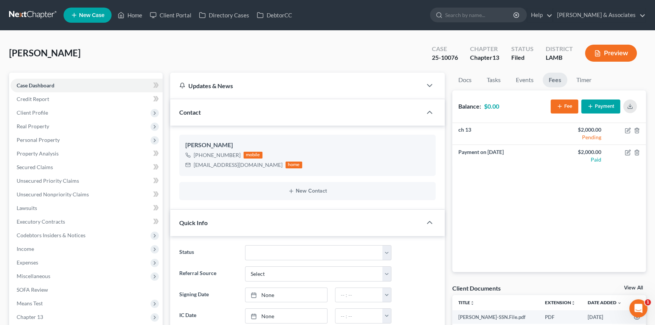
click at [121, 48] on div "Barbier, Daryl Upgraded Case 25-10076 Chapter Chapter 13 Status Filed District …" at bounding box center [327, 56] width 636 height 33
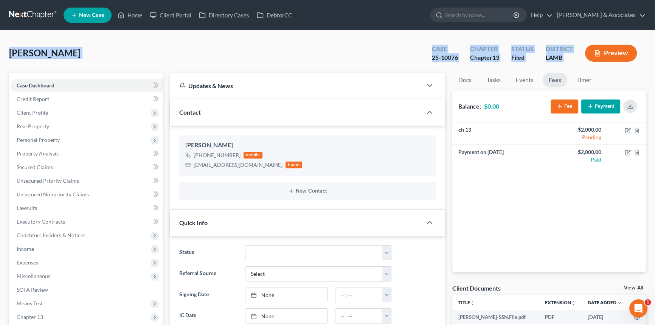
drag, startPoint x: 9, startPoint y: 53, endPoint x: 592, endPoint y: 63, distance: 583.6
drag, startPoint x: 563, startPoint y: 60, endPoint x: 579, endPoint y: 62, distance: 15.6
click at [563, 60] on div "LAMB" at bounding box center [558, 57] width 27 height 9
click at [570, 57] on div "LAMB" at bounding box center [558, 57] width 27 height 9
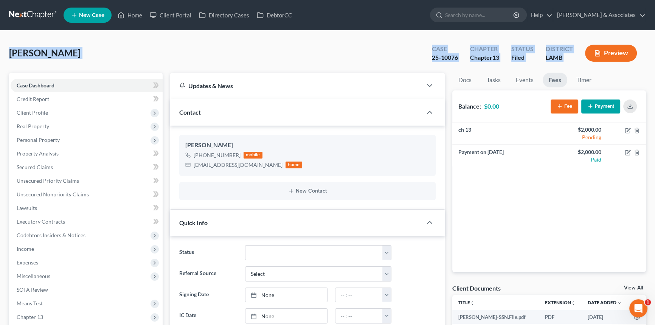
click at [579, 62] on div "Preview" at bounding box center [612, 54] width 67 height 22
drag, startPoint x: 11, startPoint y: 50, endPoint x: 611, endPoint y: 65, distance: 600.3
click at [611, 65] on div "Barbier, Daryl Upgraded Case 25-10076 Chapter Chapter 13 Status Filed District …" at bounding box center [327, 56] width 636 height 33
drag, startPoint x: 5, startPoint y: 56, endPoint x: 626, endPoint y: 67, distance: 620.6
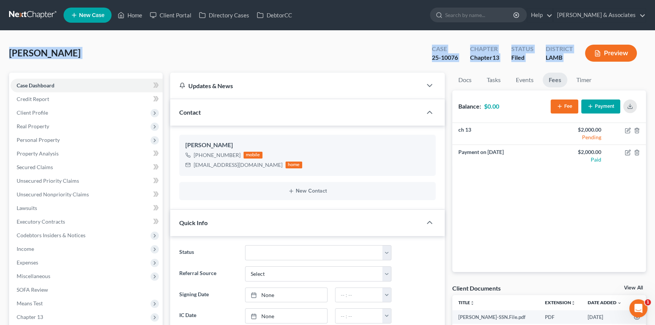
drag, startPoint x: 453, startPoint y: 51, endPoint x: 354, endPoint y: 62, distance: 100.0
click at [454, 51] on div "Case" at bounding box center [445, 49] width 26 height 9
click at [122, 41] on div "Barbier, Daryl Upgraded Case 25-10076 Chapter Chapter 13 Status Filed District …" at bounding box center [327, 56] width 636 height 33
click at [27, 49] on span "Barbier, Daryl" at bounding box center [44, 52] width 71 height 11
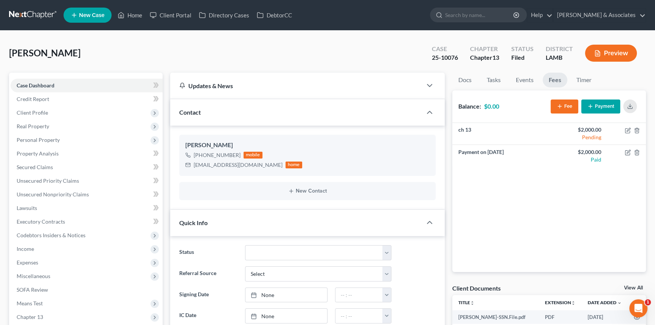
click at [20, 54] on span "Barbier, Daryl" at bounding box center [44, 52] width 71 height 11
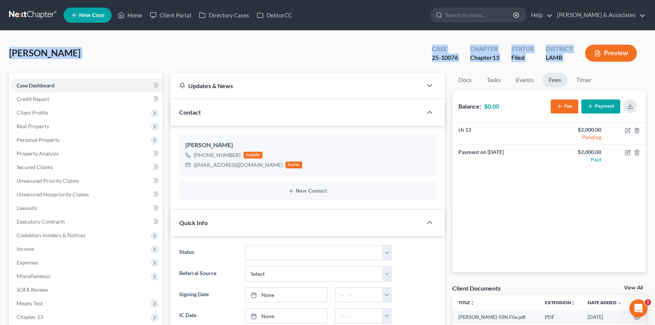
drag, startPoint x: 9, startPoint y: 54, endPoint x: 597, endPoint y: 68, distance: 587.8
click at [597, 68] on div "Barbier, Daryl Upgraded Case 25-10076 Chapter Chapter 13 Status Filed District …" at bounding box center [327, 56] width 636 height 33
click at [119, 61] on div "Barbier, Daryl Upgraded Case 25-10076 Chapter Chapter 13 Status Filed District …" at bounding box center [327, 56] width 636 height 33
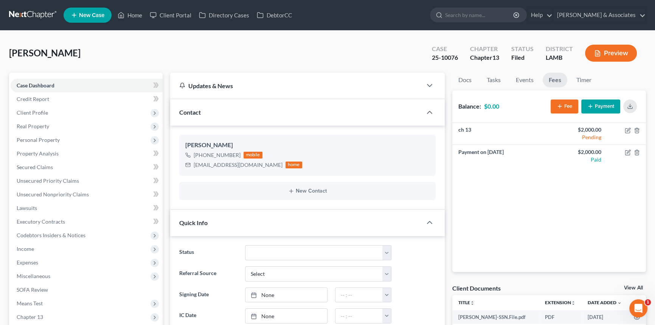
click at [15, 41] on div "Barbier, Daryl Upgraded Case 25-10076 Chapter Chapter 13 Status Filed District …" at bounding box center [327, 56] width 636 height 33
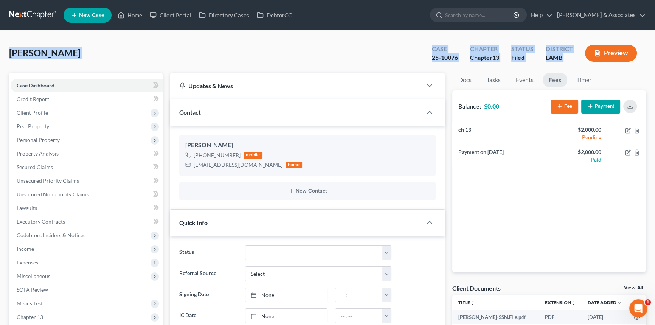
drag, startPoint x: 102, startPoint y: 45, endPoint x: 615, endPoint y: 49, distance: 513.2
click at [34, 64] on div "Barbier, Daryl Upgraded Case 25-10076 Chapter Chapter 13 Status Filed District …" at bounding box center [327, 56] width 636 height 33
drag, startPoint x: 9, startPoint y: 56, endPoint x: 595, endPoint y: 58, distance: 586.1
click at [595, 58] on div "Barbier, Daryl Upgraded Case 25-10076 Chapter Chapter 13 Status Filed District …" at bounding box center [327, 56] width 636 height 33
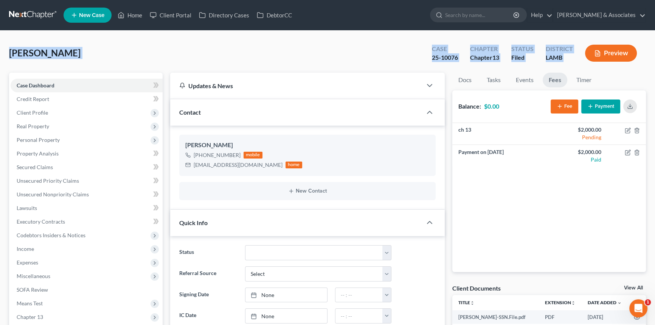
click at [584, 63] on div "Preview" at bounding box center [612, 54] width 67 height 22
drag, startPoint x: 584, startPoint y: 63, endPoint x: 5, endPoint y: 55, distance: 579.4
drag, startPoint x: 5, startPoint y: 53, endPoint x: 602, endPoint y: 63, distance: 597.2
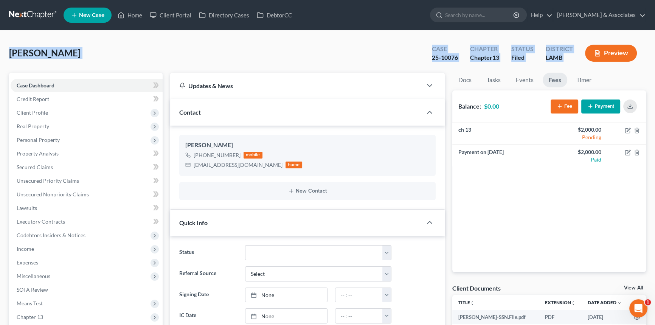
click at [559, 60] on div "LAMB" at bounding box center [558, 57] width 27 height 9
drag, startPoint x: 548, startPoint y: 57, endPoint x: 3, endPoint y: 53, distance: 544.6
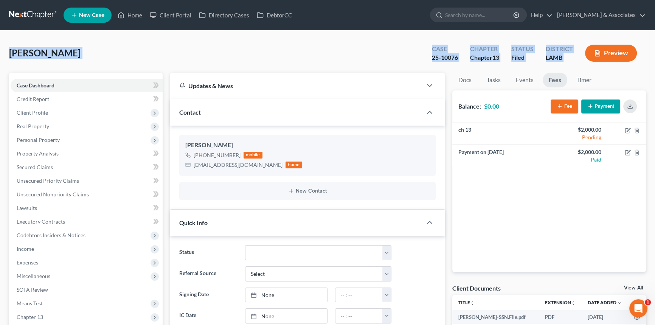
drag, startPoint x: 10, startPoint y: 53, endPoint x: 696, endPoint y: 54, distance: 686.3
click at [167, 56] on div "Barbier, Daryl Upgraded Case 25-10076 Chapter Chapter 13 Status Filed District …" at bounding box center [327, 56] width 636 height 33
drag, startPoint x: 12, startPoint y: 56, endPoint x: 578, endPoint y: 61, distance: 565.7
click at [591, 52] on div "Barbier, Daryl Upgraded Case 25-10076 Chapter Chapter 13 Status Filed District …" at bounding box center [327, 56] width 636 height 33
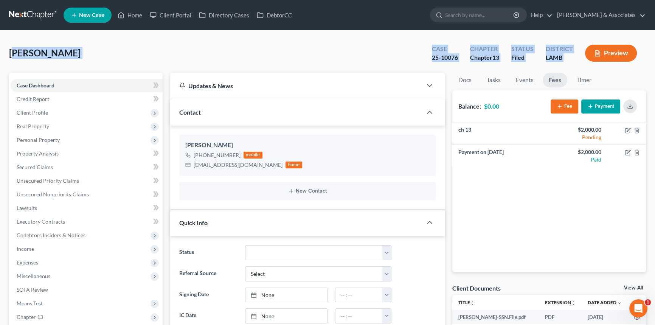
click at [578, 61] on div "District LAMB" at bounding box center [558, 54] width 39 height 22
drag, startPoint x: 578, startPoint y: 61, endPoint x: -89, endPoint y: 58, distance: 667.0
drag, startPoint x: 79, startPoint y: 53, endPoint x: 11, endPoint y: 57, distance: 67.8
click at [79, 53] on div "Barbier, Daryl Upgraded Case 25-10076 Chapter Chapter 13 Status Filed District …" at bounding box center [327, 56] width 636 height 33
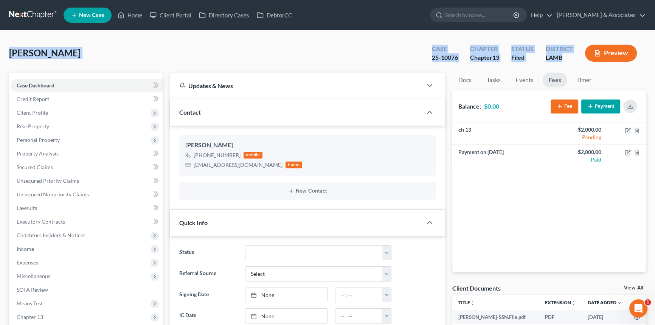
click at [9, 57] on span "Barbier, Daryl" at bounding box center [44, 52] width 71 height 11
drag, startPoint x: 9, startPoint y: 53, endPoint x: 600, endPoint y: 53, distance: 590.6
click at [600, 53] on div "Barbier, Daryl Upgraded Case 25-10076 Chapter Chapter 13 Status Filed District …" at bounding box center [327, 56] width 636 height 33
click at [30, 54] on span "Barbier, Daryl" at bounding box center [44, 52] width 71 height 11
drag, startPoint x: 7, startPoint y: 53, endPoint x: 586, endPoint y: 66, distance: 579.8
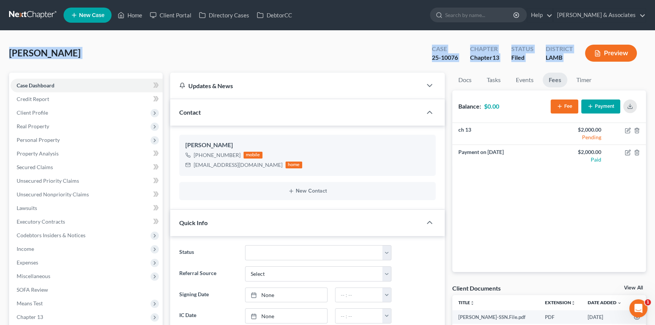
click at [20, 62] on div "Barbier, Daryl Upgraded Case 25-10076 Chapter Chapter 13 Status Filed District …" at bounding box center [327, 56] width 636 height 33
drag, startPoint x: 7, startPoint y: 53, endPoint x: 637, endPoint y: 53, distance: 630.0
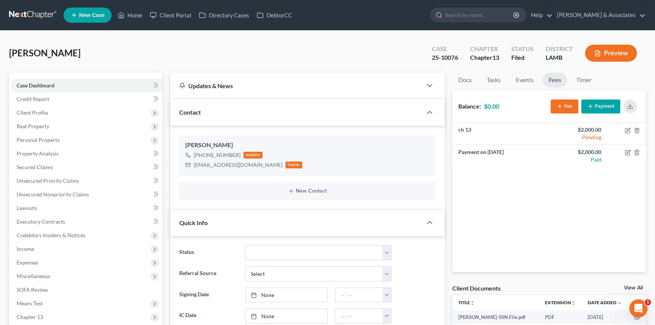
click at [594, 225] on div "ch 13 $2,000.00 Pending Payment on Nov 13, 2024 $2,000.00 Paid" at bounding box center [549, 197] width 194 height 149
click at [45, 66] on div "Barbier, Daryl Upgraded Case 25-10076 Chapter Chapter 13 Status Filed District …" at bounding box center [327, 56] width 636 height 33
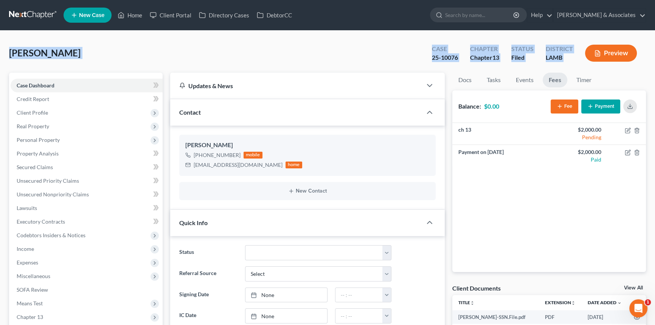
drag, startPoint x: 8, startPoint y: 52, endPoint x: 600, endPoint y: 48, distance: 592.9
click at [115, 50] on div "Barbier, Daryl Upgraded Case 25-10076 Chapter Chapter 13 Status Filed District …" at bounding box center [327, 56] width 636 height 33
drag, startPoint x: 9, startPoint y: 56, endPoint x: 600, endPoint y: 67, distance: 590.4
click at [600, 67] on div "Barbier, Daryl Upgraded Case 25-10076 Chapter Chapter 13 Status Filed District …" at bounding box center [327, 56] width 636 height 33
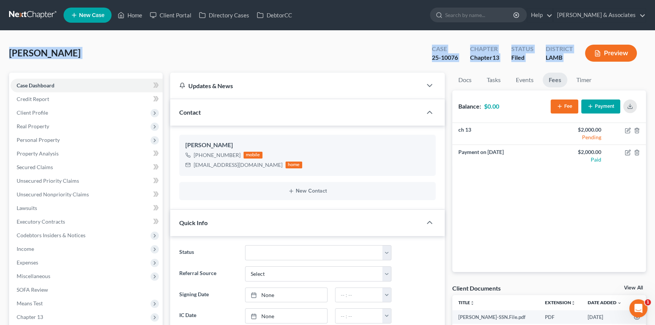
click at [97, 57] on div "Barbier, Daryl Upgraded Case 25-10076 Chapter Chapter 13 Status Filed District …" at bounding box center [327, 56] width 636 height 33
click at [11, 50] on span "Barbier, Daryl" at bounding box center [44, 52] width 71 height 11
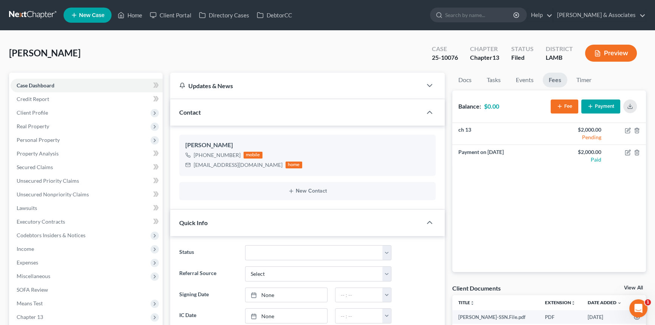
click at [38, 55] on span "Barbier, Daryl" at bounding box center [44, 52] width 71 height 11
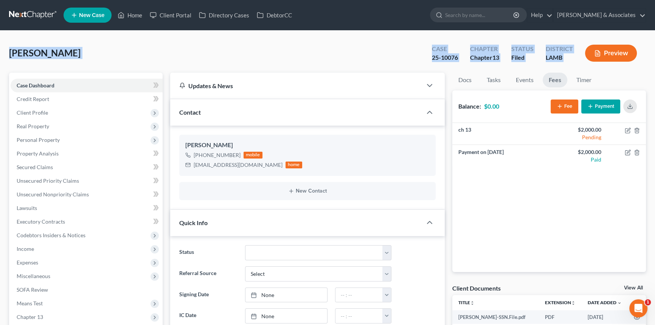
drag, startPoint x: 10, startPoint y: 53, endPoint x: 593, endPoint y: 60, distance: 583.1
click at [593, 60] on div "Barbier, Daryl Upgraded Case 25-10076 Chapter Chapter 13 Status Filed District …" at bounding box center [327, 56] width 636 height 33
click at [307, 69] on div "Barbier, Daryl Upgraded Case 25-10076 Chapter Chapter 13 Status Filed District …" at bounding box center [327, 56] width 636 height 33
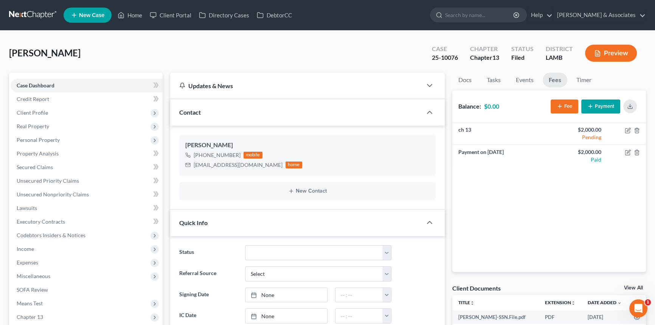
click at [112, 42] on div "Barbier, Daryl Upgraded Case 25-10076 Chapter Chapter 13 Status Filed District …" at bounding box center [327, 56] width 636 height 33
drag, startPoint x: 87, startPoint y: 110, endPoint x: 66, endPoint y: 163, distance: 57.4
click at [87, 110] on span "Client Profile" at bounding box center [87, 113] width 152 height 14
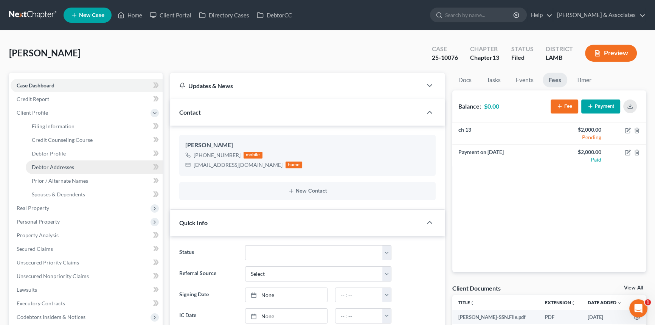
click at [66, 167] on span "Debtor Addresses" at bounding box center [53, 167] width 42 height 6
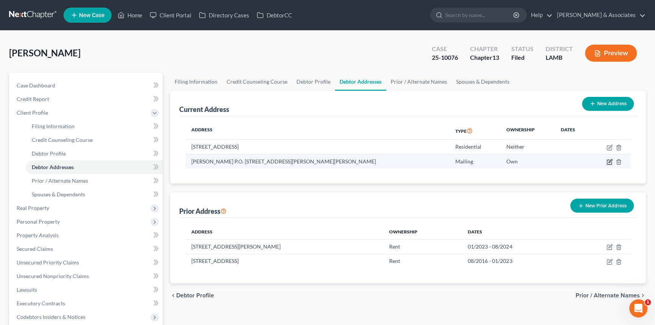
click at [607, 160] on icon "button" at bounding box center [609, 162] width 5 height 5
select select "19"
select select "0"
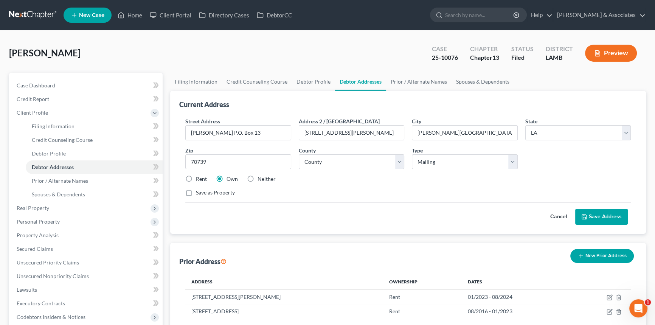
click at [552, 214] on button "Cancel" at bounding box center [558, 216] width 33 height 15
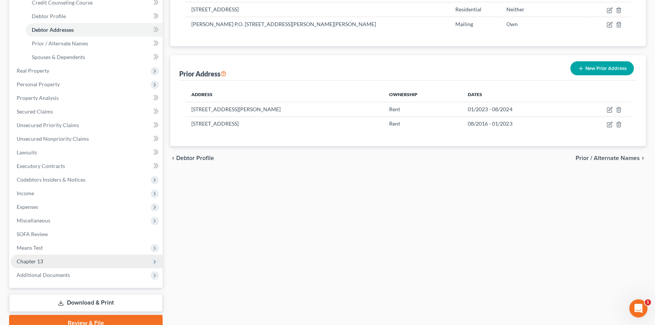
scroll to position [171, 0]
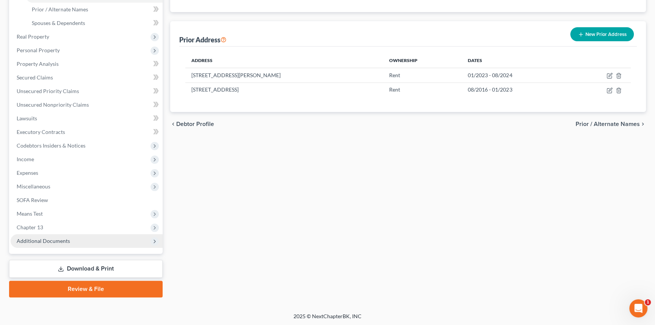
click at [90, 240] on span "Additional Documents" at bounding box center [87, 241] width 152 height 14
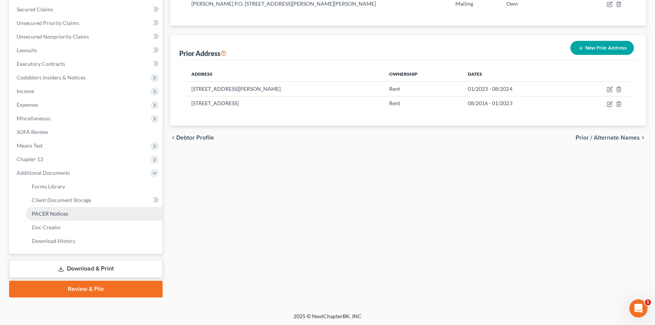
click at [84, 213] on link "PACER Notices" at bounding box center [94, 214] width 137 height 14
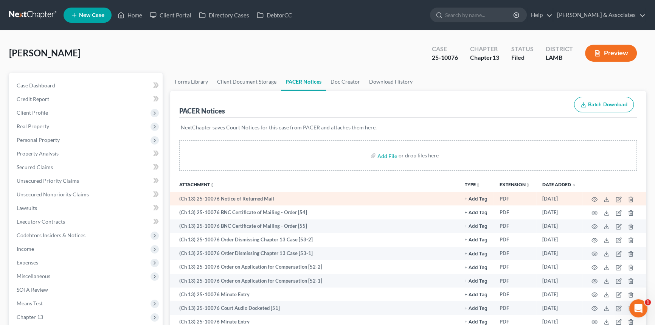
click at [590, 200] on td at bounding box center [613, 199] width 63 height 14
click at [594, 198] on circle "button" at bounding box center [594, 199] width 2 height 2
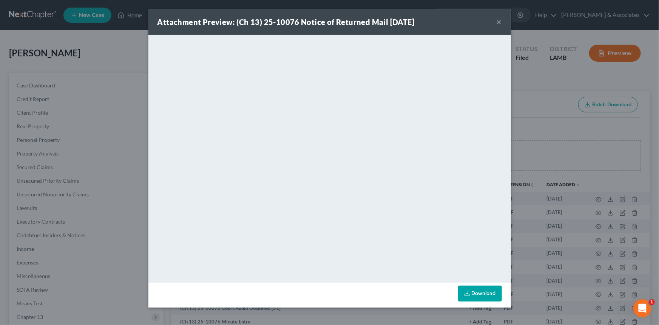
click at [500, 20] on button "×" at bounding box center [499, 21] width 5 height 9
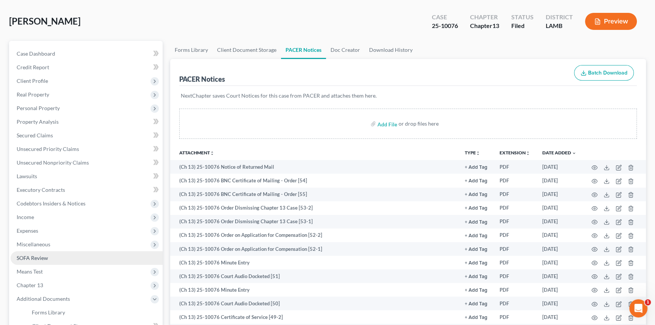
scroll to position [68, 0]
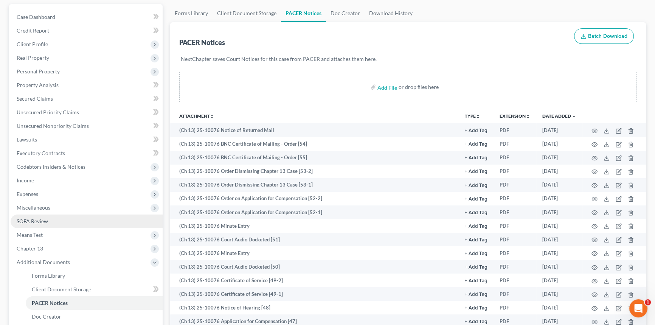
drag, startPoint x: 63, startPoint y: 191, endPoint x: 65, endPoint y: 222, distance: 30.6
click at [63, 191] on span "Expenses" at bounding box center [87, 194] width 152 height 14
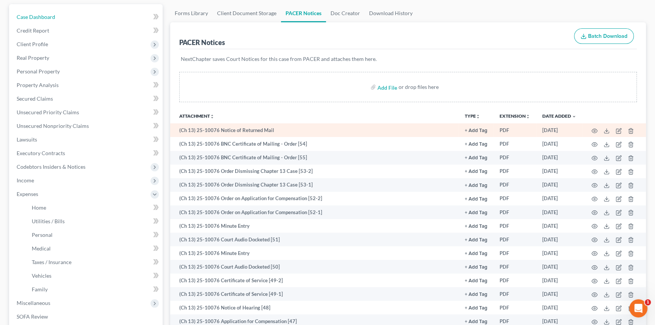
drag, startPoint x: 34, startPoint y: 14, endPoint x: 334, endPoint y: 135, distance: 323.5
click at [35, 14] on span "Case Dashboard" at bounding box center [36, 17] width 39 height 6
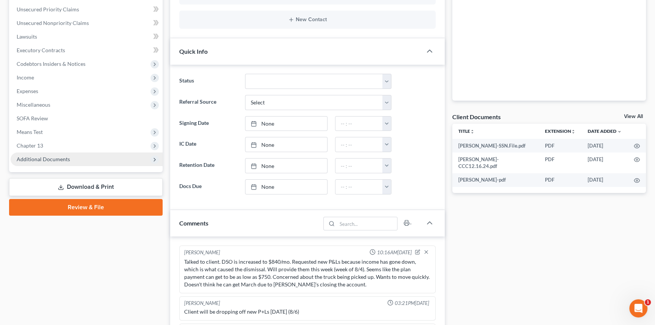
scroll to position [103, 0]
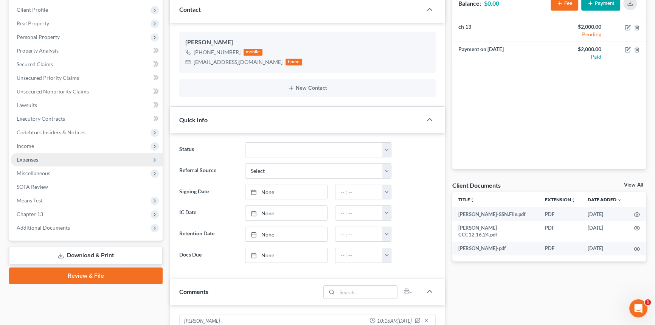
click at [57, 158] on span "Expenses" at bounding box center [87, 160] width 152 height 14
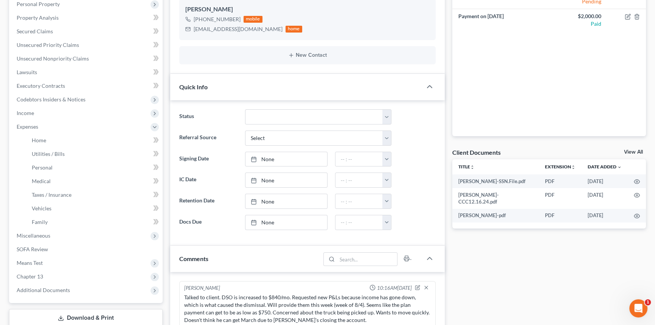
scroll to position [309, 0]
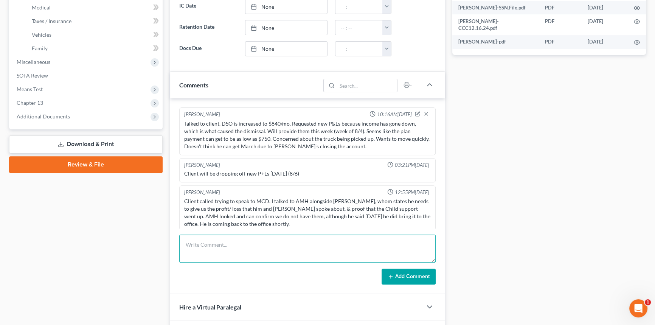
click at [255, 257] on textarea at bounding box center [307, 248] width 256 height 28
type textarea "DSO now includes insurance. DSO is now $1,044."
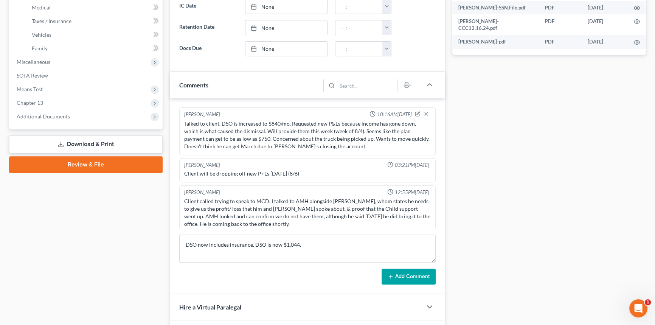
click at [410, 275] on button "Add Comment" at bounding box center [408, 276] width 54 height 16
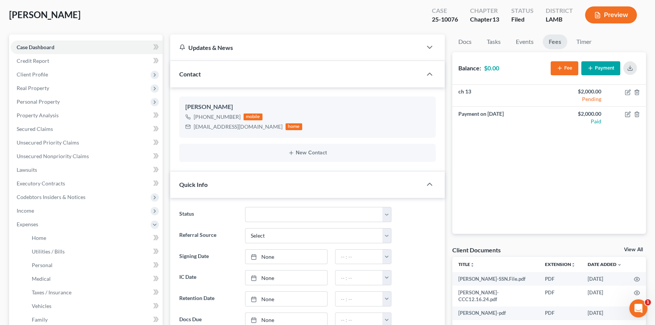
scroll to position [0, 0]
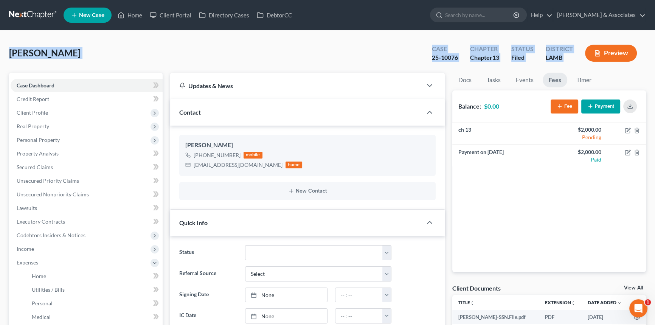
drag, startPoint x: 11, startPoint y: 55, endPoint x: 610, endPoint y: 52, distance: 599.0
click at [610, 52] on div "Barbier, Daryl Upgraded Case 25-10076 Chapter Chapter 13 Status Filed District …" at bounding box center [327, 56] width 636 height 33
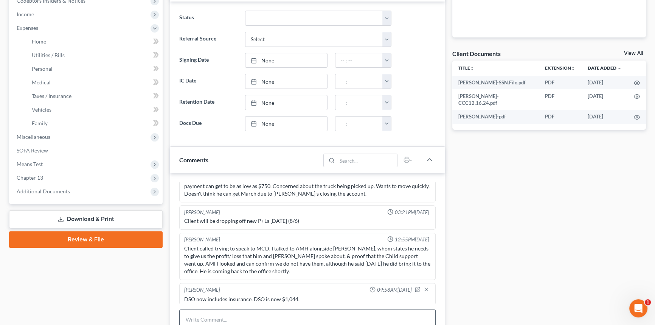
scroll to position [344, 0]
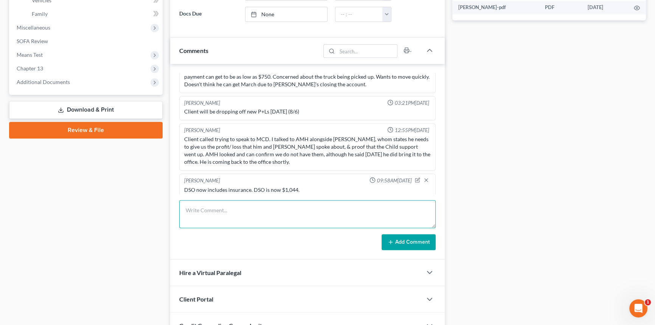
click at [292, 210] on textarea at bounding box center [307, 214] width 256 height 28
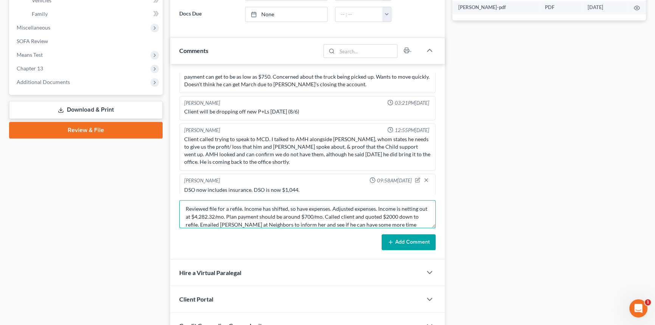
scroll to position [9, 0]
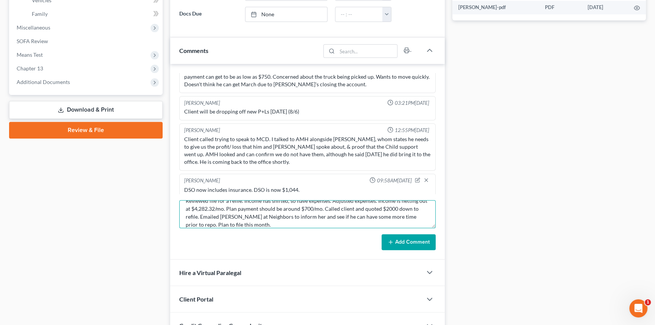
type textarea "Reviewed file for a refile. Income has shifted, so have expenses. Adjusted expe…"
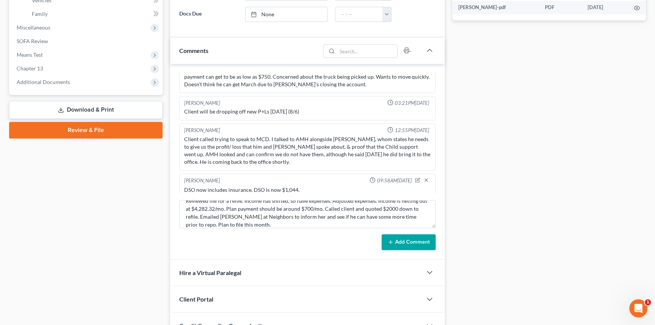
click at [406, 237] on button "Add Comment" at bounding box center [408, 242] width 54 height 16
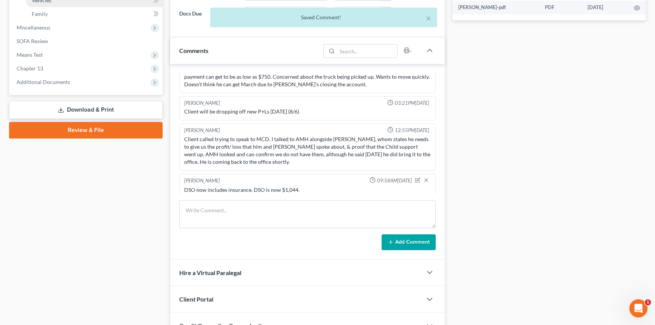
scroll to position [0, 0]
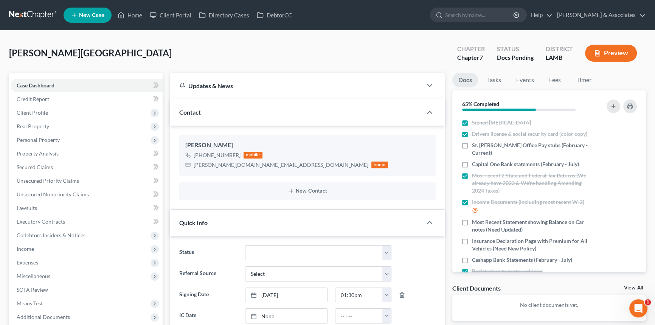
scroll to position [50, 0]
click at [395, 49] on div "Saul, Anissa Upgraded Chapter Chapter 7 Status Docs Pending District LAMB Previ…" at bounding box center [327, 56] width 636 height 33
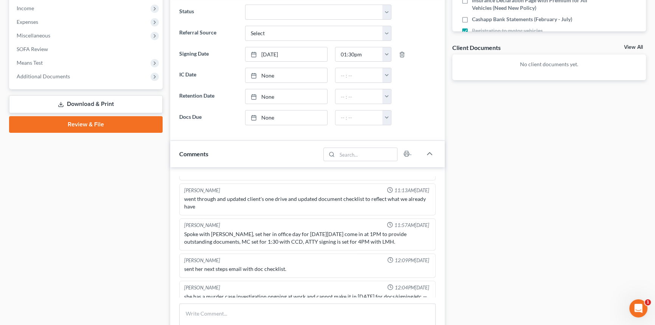
scroll to position [16, 0]
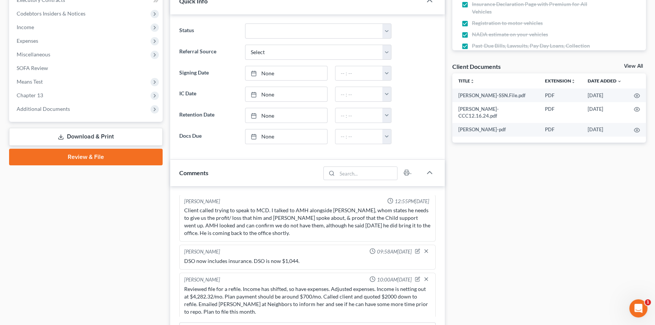
scroll to position [309, 0]
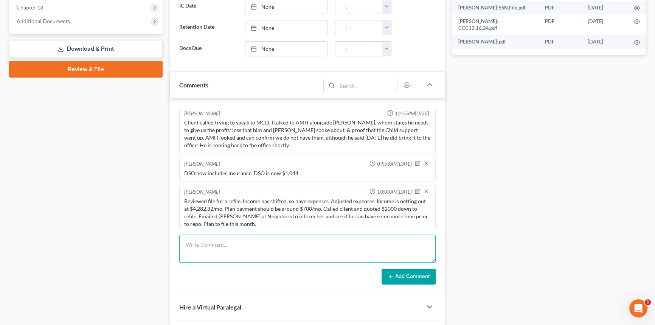
click at [205, 249] on textarea at bounding box center [307, 248] width 256 height 28
type textarea "Confirmed with Nicole Duhon that they will hold the repo until 8/22. After that…"
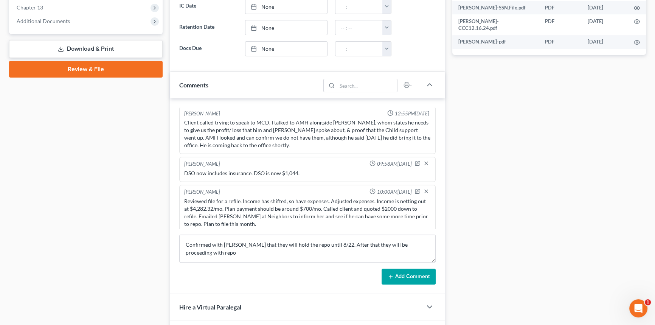
click at [405, 274] on button "Add Comment" at bounding box center [408, 276] width 54 height 16
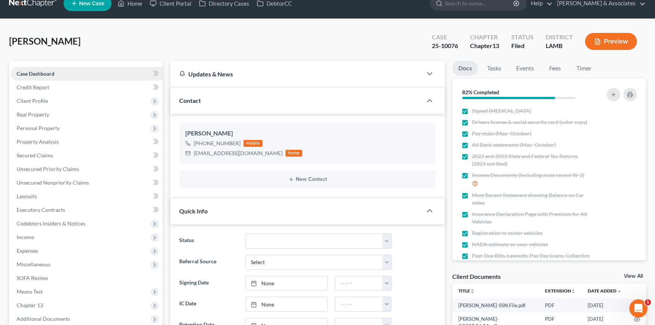
scroll to position [0, 0]
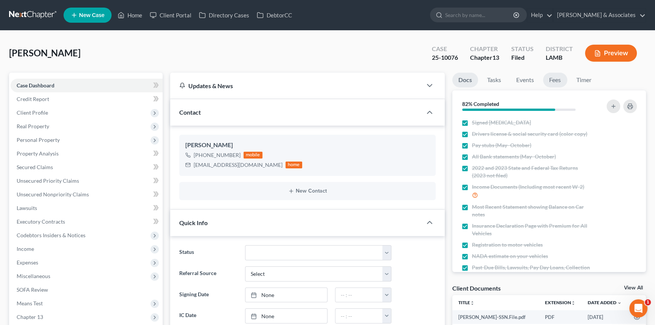
click at [555, 75] on link "Fees" at bounding box center [555, 80] width 24 height 15
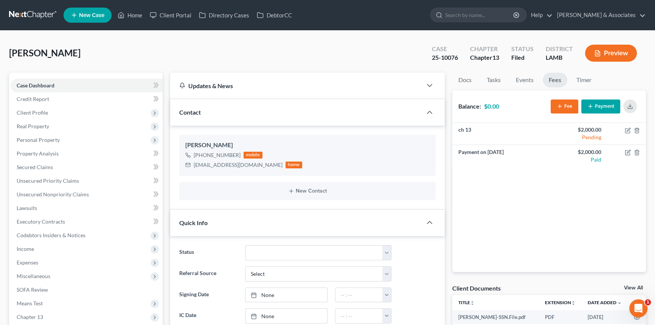
click at [132, 48] on div "Barbier, Daryl Upgraded Case 25-10076 Chapter Chapter 13 Status Filed District …" at bounding box center [327, 56] width 636 height 33
click at [296, 45] on div "Barbier, Daryl Upgraded Case 25-10076 Chapter Chapter 13 Status Filed District …" at bounding box center [327, 56] width 636 height 33
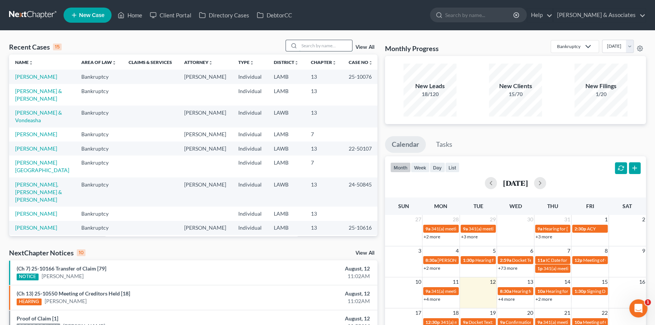
click at [326, 49] on input "search" at bounding box center [325, 45] width 53 height 11
type input "vivian"
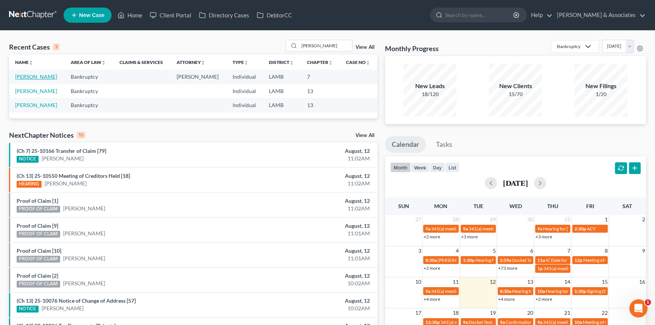
click at [39, 79] on link "Landry, Vivian" at bounding box center [36, 76] width 42 height 6
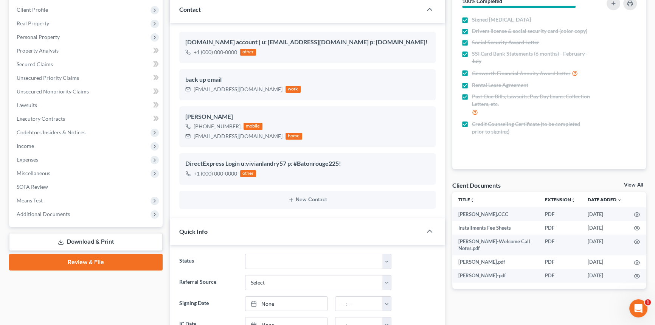
click at [87, 237] on link "Download & Print" at bounding box center [85, 242] width 153 height 18
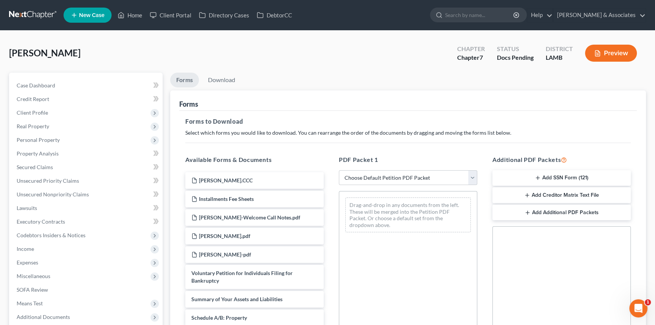
click at [390, 165] on div "PDF Packet 1 Choose Default Petition PDF Packet Complete Bankruptcy Petition (a…" at bounding box center [407, 277] width 153 height 256
click at [393, 173] on select "Choose Default Petition PDF Packet Complete Bankruptcy Petition (all forms and …" at bounding box center [408, 177] width 138 height 15
select select "0"
click at [339, 170] on select "Choose Default Petition PDF Packet Complete Bankruptcy Petition (all forms and …" at bounding box center [408, 177] width 138 height 15
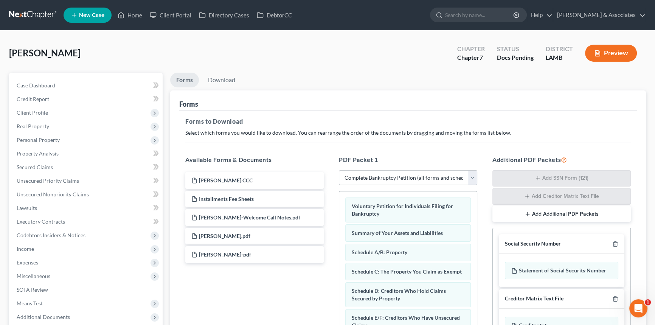
drag, startPoint x: 624, startPoint y: 242, endPoint x: 618, endPoint y: 243, distance: 5.7
click at [621, 242] on div "Social Security Number" at bounding box center [560, 244] width 125 height 20
click at [614, 244] on line "button" at bounding box center [614, 245] width 0 height 2
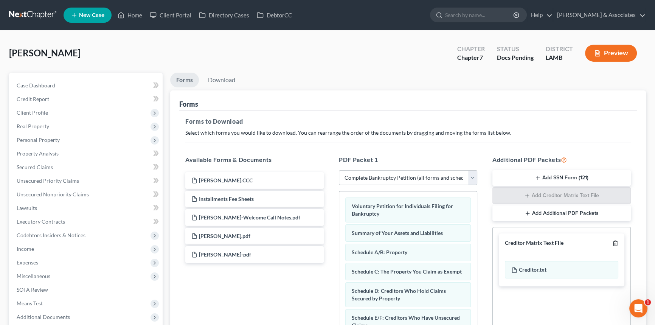
click at [614, 244] on icon "button" at bounding box center [615, 243] width 6 height 6
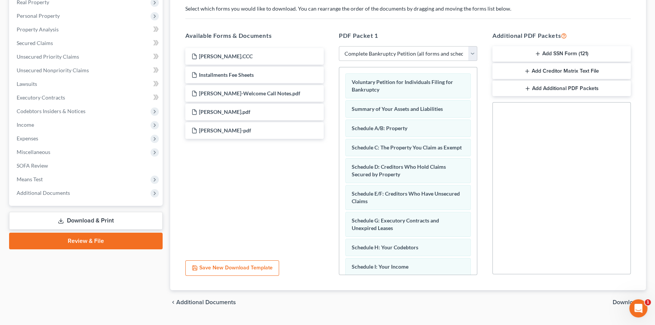
click at [630, 283] on ui-view "Forms Download Forms Forms to Download Select which forms you would like to dow…" at bounding box center [407, 132] width 475 height 366
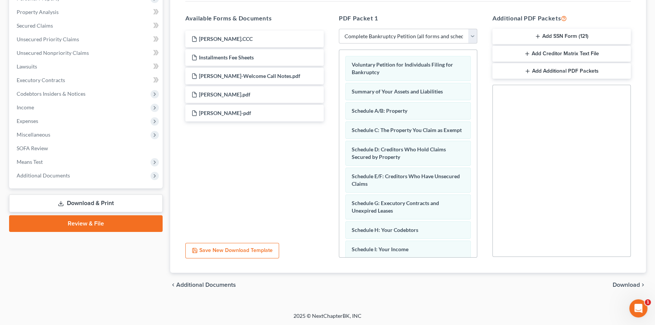
click at [626, 288] on div "chevron_left Additional Documents Download chevron_right" at bounding box center [407, 284] width 475 height 24
click at [619, 284] on span "Download" at bounding box center [625, 285] width 27 height 6
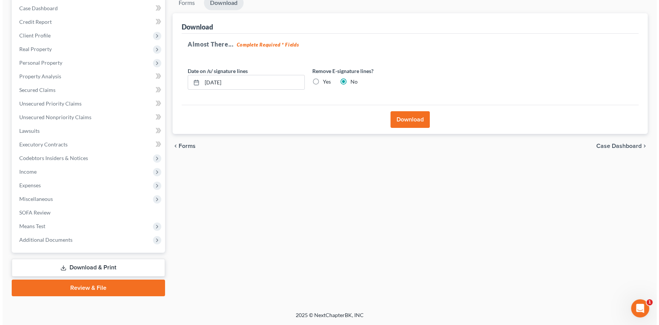
scroll to position [76, 0]
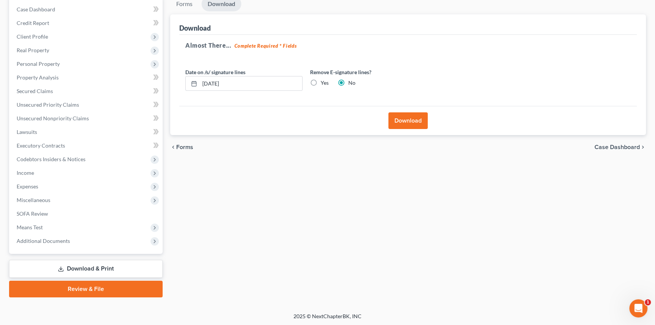
click at [320, 82] on label "Yes" at bounding box center [324, 83] width 8 height 8
click at [323, 82] on input "Yes" at bounding box center [325, 81] width 5 height 5
radio input "true"
radio input "false"
click at [412, 123] on button "Download" at bounding box center [407, 120] width 39 height 17
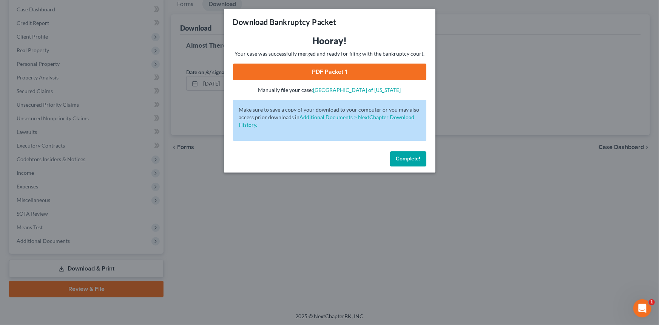
click at [242, 75] on link "PDF Packet 1" at bounding box center [329, 71] width 193 height 17
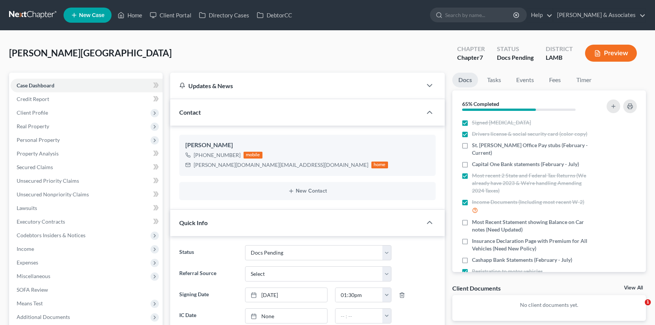
select select "6"
click at [20, 14] on link at bounding box center [33, 15] width 48 height 14
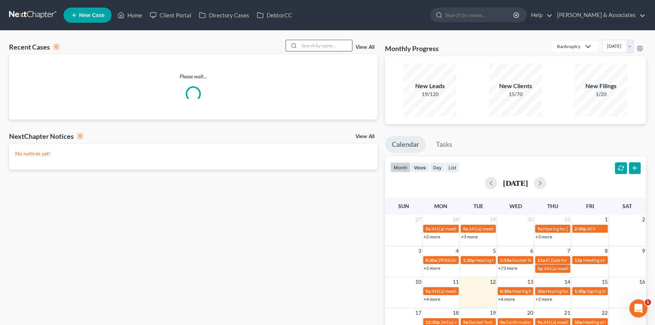
click at [328, 43] on input "search" at bounding box center [325, 45] width 53 height 11
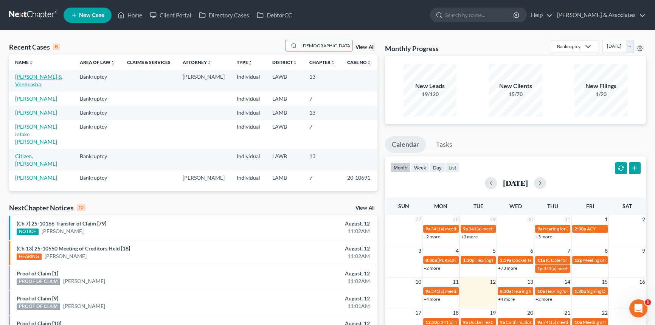
type input "zen"
drag, startPoint x: 40, startPoint y: 79, endPoint x: 47, endPoint y: 80, distance: 7.7
click at [40, 78] on link "Zenon, Chaz & Vondeasha" at bounding box center [38, 80] width 47 height 14
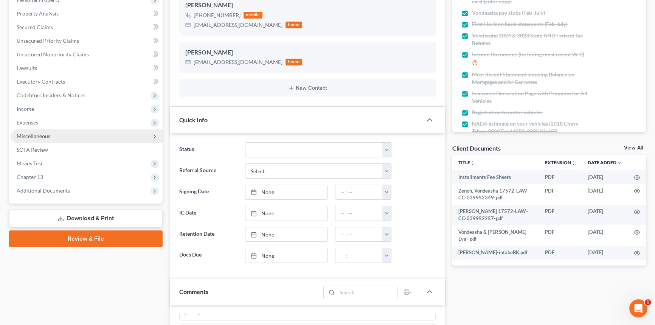
scroll to position [34, 0]
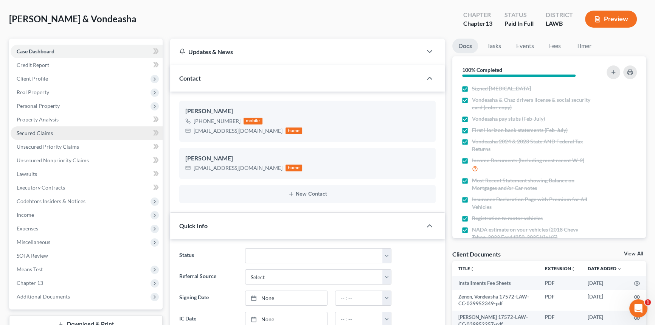
click at [53, 130] on link "Secured Claims" at bounding box center [87, 133] width 152 height 14
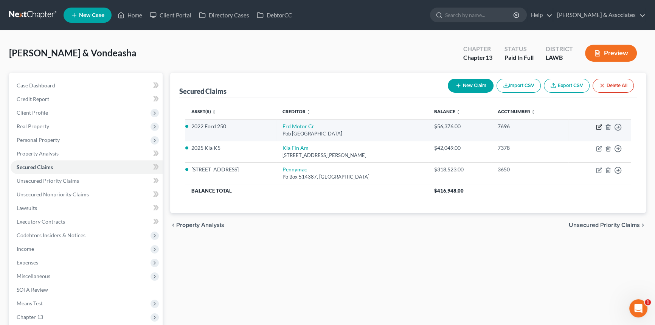
click at [599, 128] on icon "button" at bounding box center [599, 127] width 6 height 6
select select "30"
select select "0"
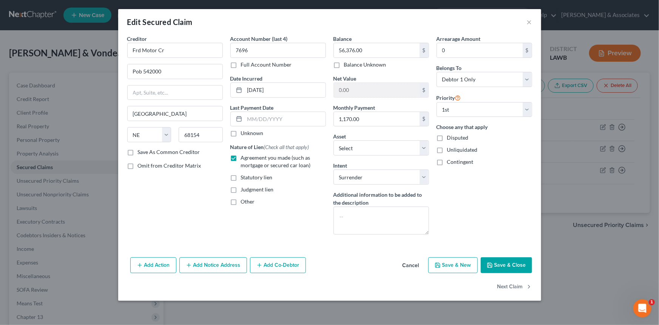
click at [404, 266] on button "Cancel" at bounding box center [411, 265] width 29 height 15
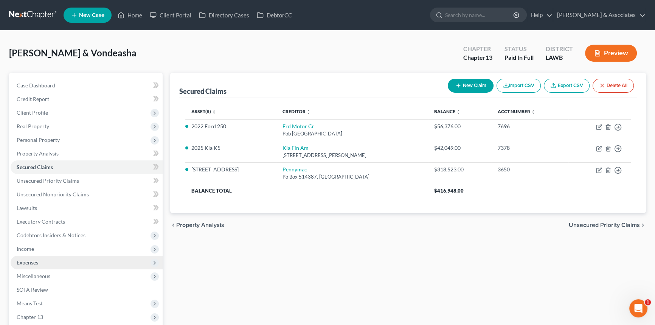
click at [36, 257] on span "Expenses" at bounding box center [87, 262] width 152 height 14
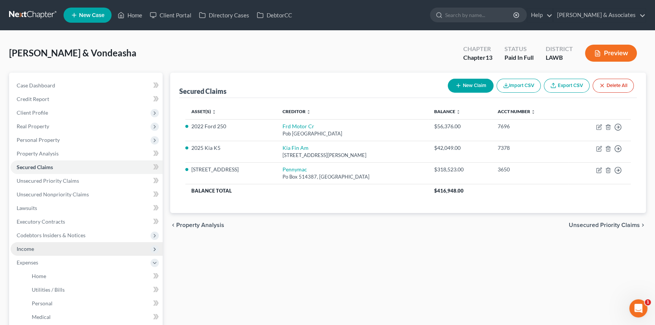
click at [42, 249] on span "Income" at bounding box center [87, 249] width 152 height 14
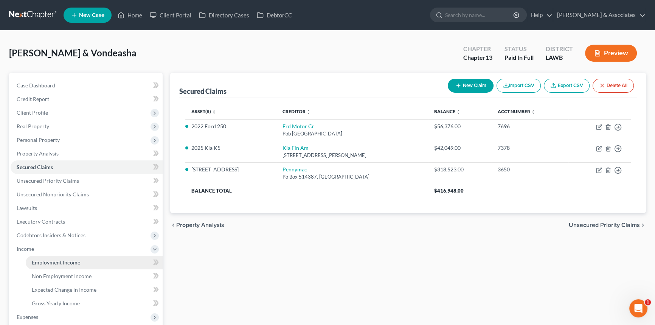
click at [43, 260] on span "Employment Income" at bounding box center [56, 262] width 48 height 6
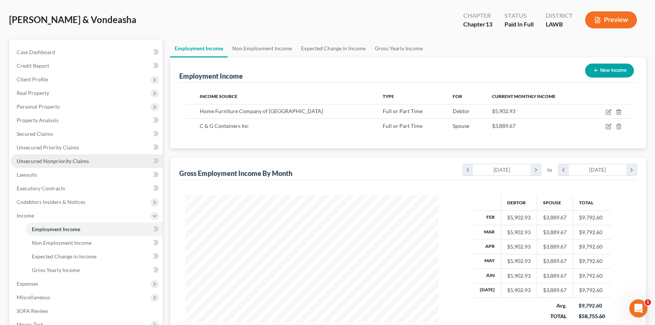
scroll to position [103, 0]
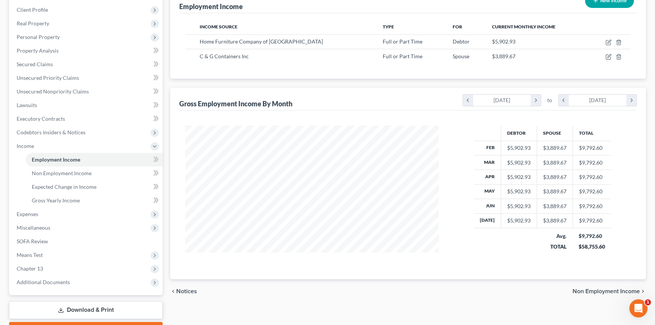
drag, startPoint x: 64, startPoint y: 215, endPoint x: 62, endPoint y: 219, distance: 4.2
click at [64, 215] on span "Expenses" at bounding box center [87, 214] width 152 height 14
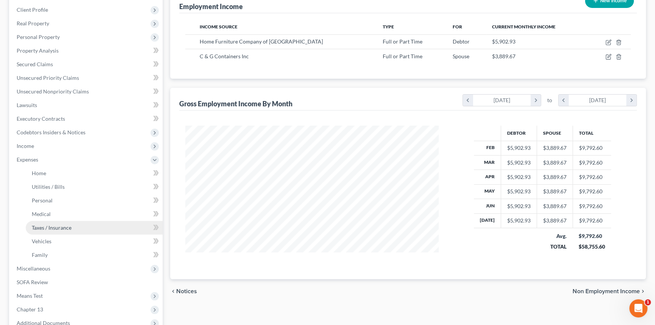
click at [59, 224] on span "Taxes / Insurance" at bounding box center [52, 227] width 40 height 6
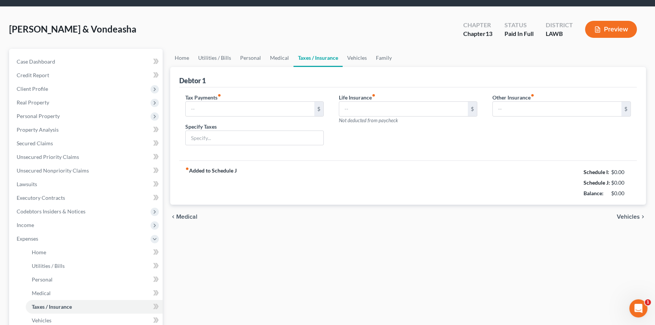
scroll to position [1, 0]
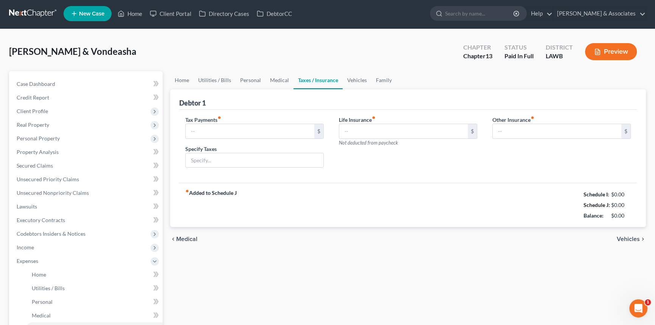
type input "0.00"
type input "42.58"
type input "0.00"
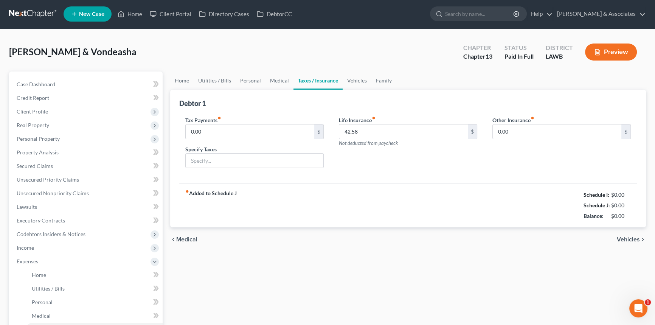
scroll to position [0, 0]
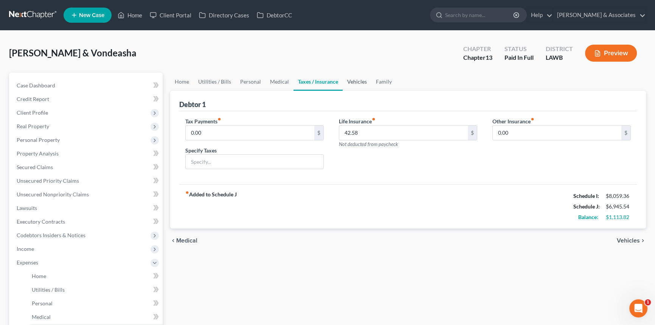
click at [355, 81] on link "Vehicles" at bounding box center [356, 82] width 29 height 18
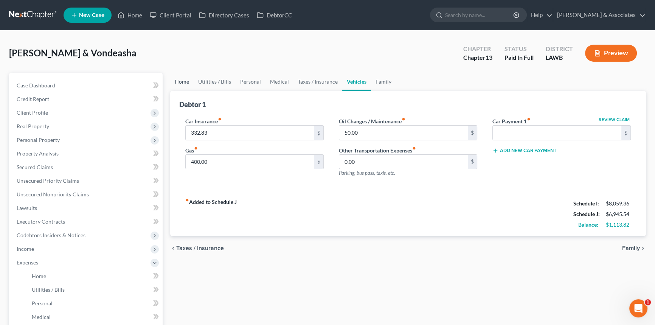
click at [187, 84] on link "Home" at bounding box center [181, 82] width 23 height 18
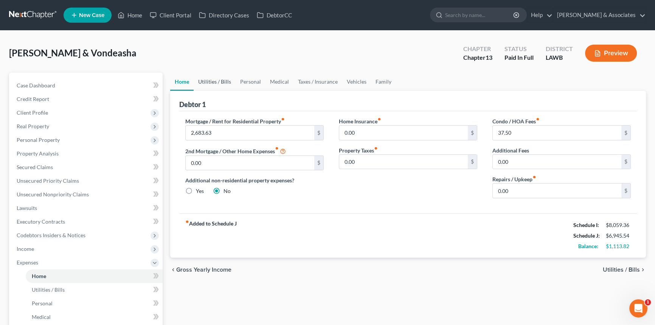
click at [211, 83] on link "Utilities / Bills" at bounding box center [214, 82] width 42 height 18
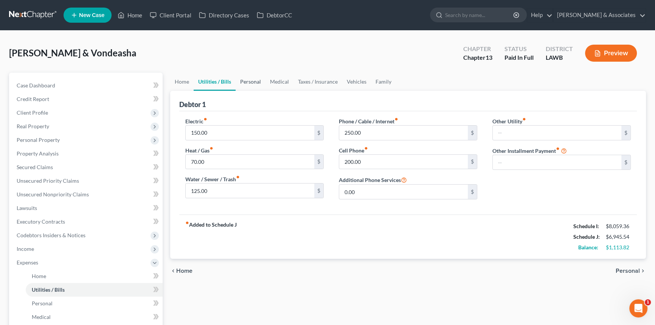
click at [247, 81] on link "Personal" at bounding box center [250, 82] width 30 height 18
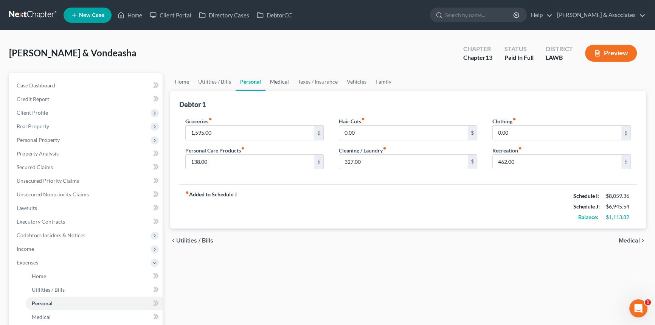
click at [286, 79] on link "Medical" at bounding box center [279, 82] width 28 height 18
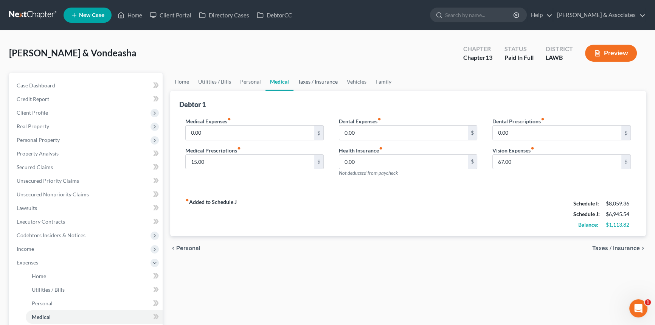
click at [302, 79] on link "Taxes / Insurance" at bounding box center [317, 82] width 49 height 18
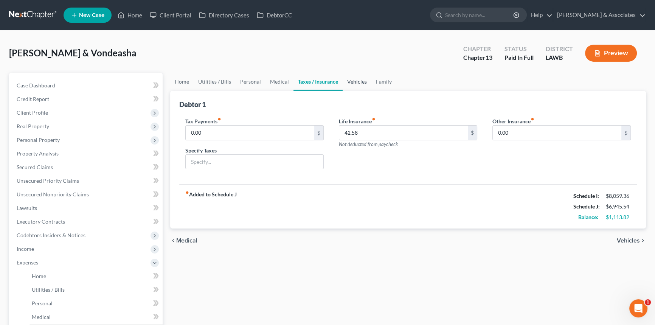
click at [358, 79] on link "Vehicles" at bounding box center [356, 82] width 29 height 18
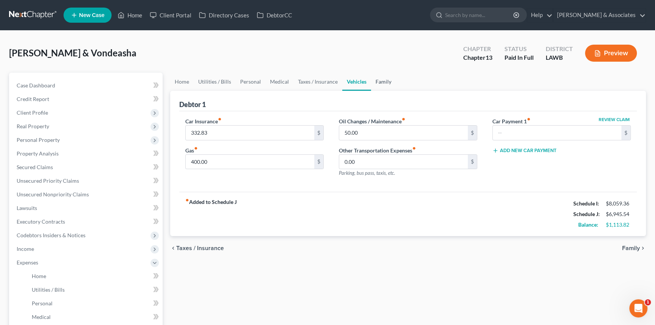
click at [376, 77] on link "Family" at bounding box center [383, 82] width 25 height 18
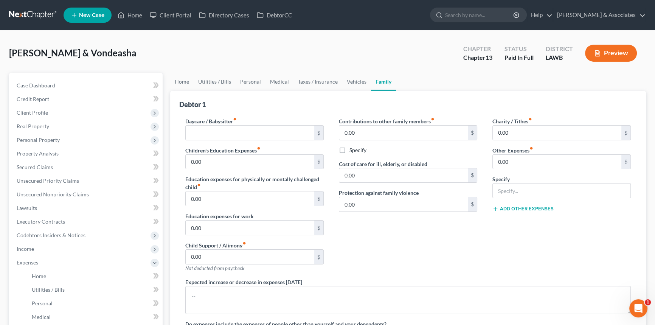
click at [37, 9] on link at bounding box center [33, 15] width 48 height 14
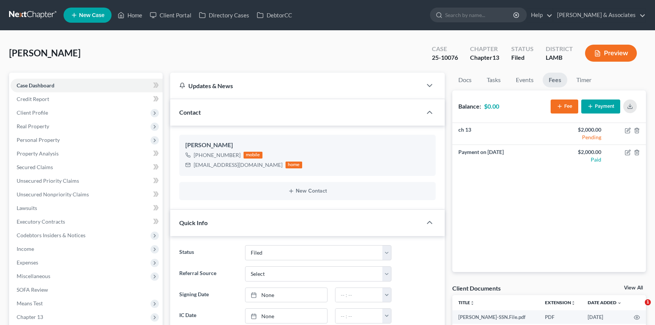
select select "8"
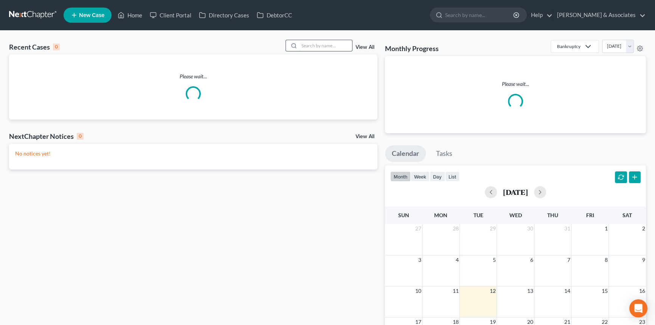
click at [322, 50] on input "search" at bounding box center [325, 45] width 53 height 11
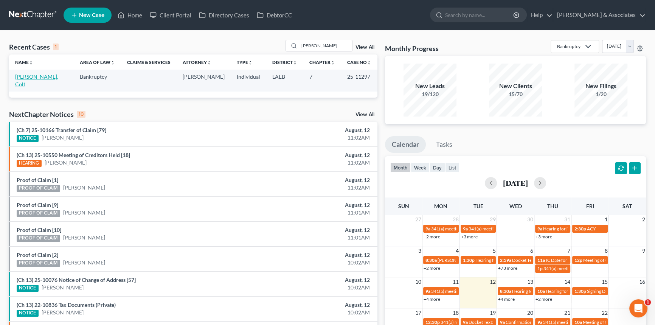
drag, startPoint x: 35, startPoint y: 71, endPoint x: 33, endPoint y: 76, distance: 5.1
click at [327, 51] on div "[PERSON_NAME]" at bounding box center [318, 46] width 67 height 12
click at [327, 45] on input "[PERSON_NAME]" at bounding box center [325, 45] width 53 height 11
type input "pierre"
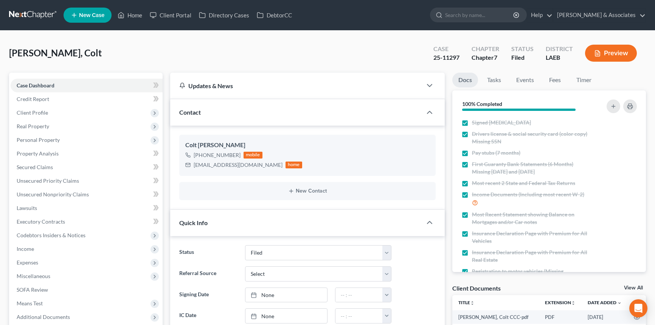
select select "8"
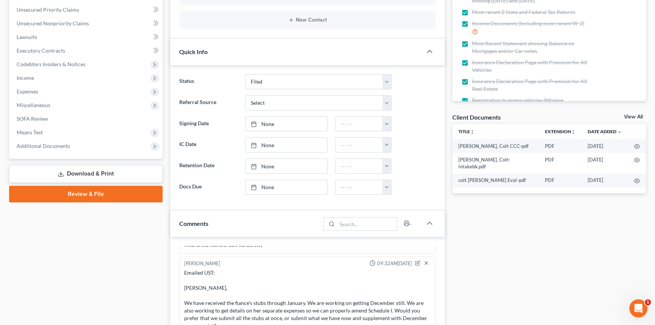
scroll to position [172, 0]
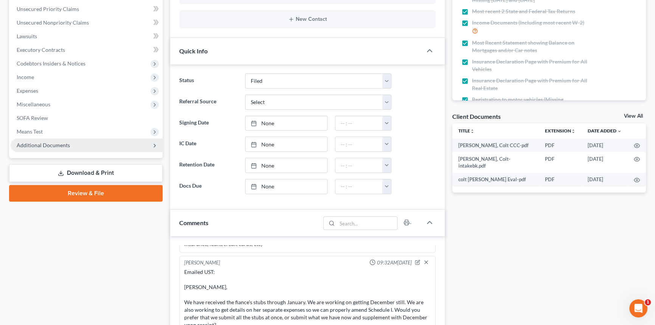
click at [78, 144] on span "Additional Documents" at bounding box center [87, 145] width 152 height 14
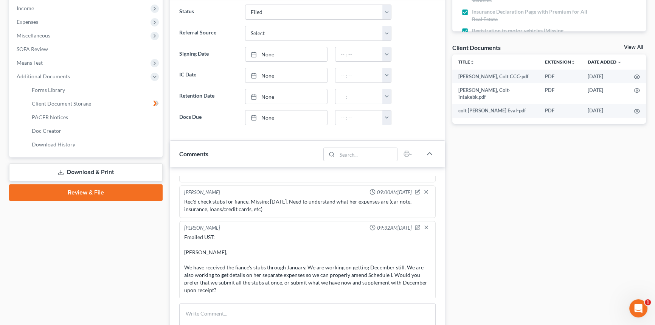
scroll to position [1043, 0]
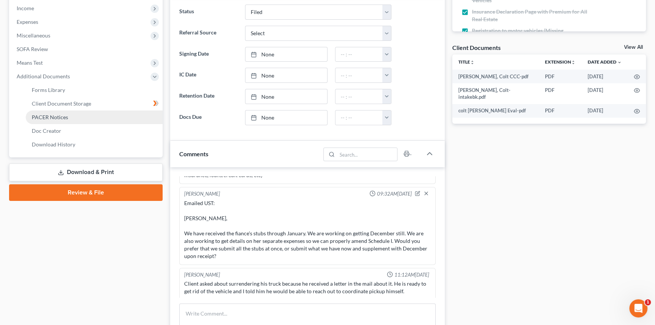
click at [64, 120] on link "PACER Notices" at bounding box center [94, 117] width 137 height 14
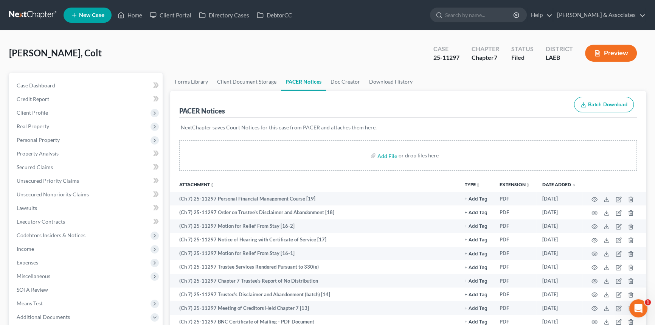
click at [237, 56] on div "[PERSON_NAME], Colt Upgraded Case 25-11297 Chapter Chapter 7 Status Filed Distr…" at bounding box center [327, 56] width 636 height 33
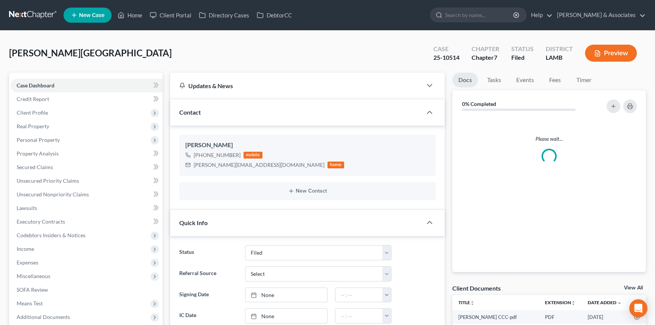
select select "8"
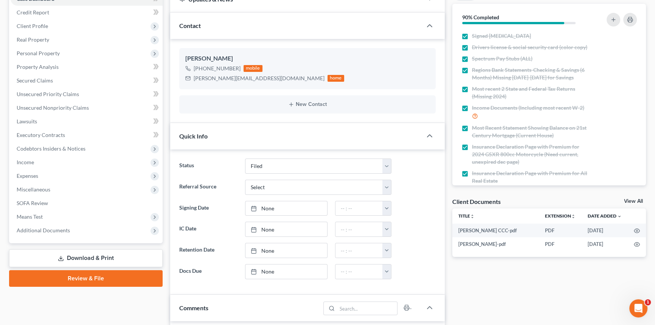
scroll to position [137, 0]
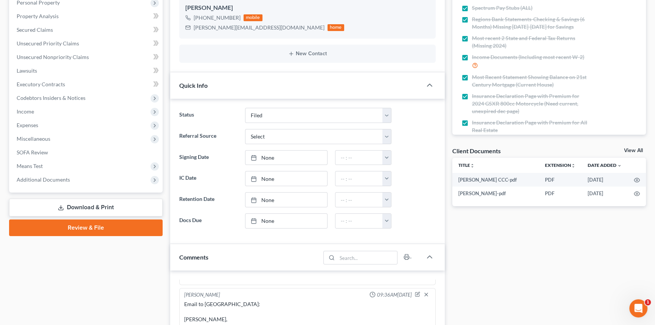
click at [48, 186] on div "Case Dashboard Payments Invoices Payments Payments Credit Report Client Profile…" at bounding box center [85, 63] width 153 height 257
click at [50, 181] on span "Additional Documents" at bounding box center [43, 179] width 53 height 6
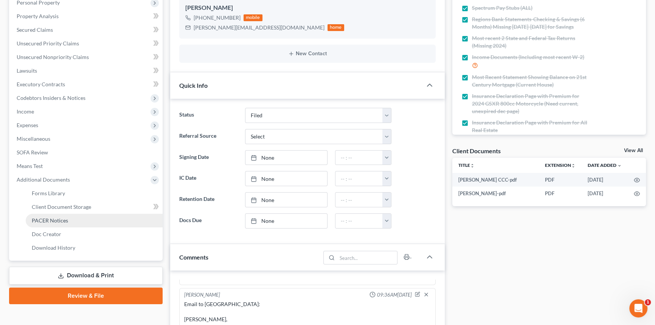
click at [62, 219] on span "PACER Notices" at bounding box center [50, 220] width 36 height 6
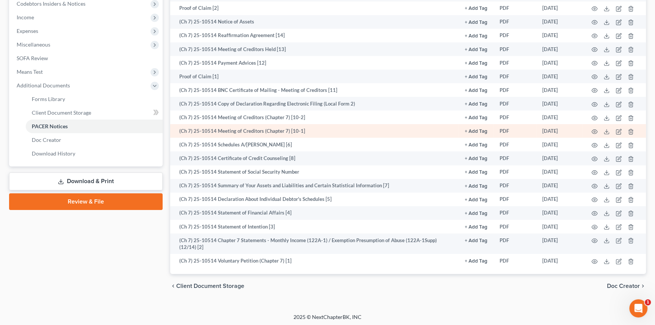
scroll to position [94, 0]
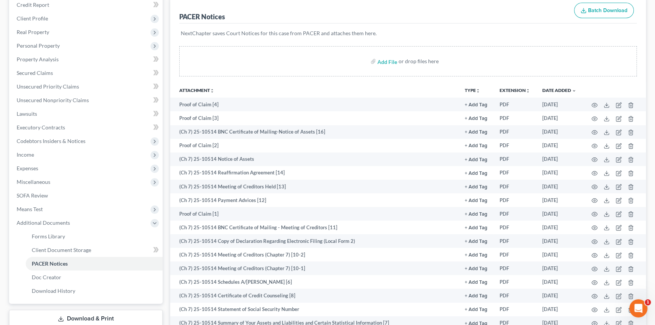
click at [317, 82] on th "Attachment unfold_more expand_more expand_less" at bounding box center [314, 89] width 288 height 15
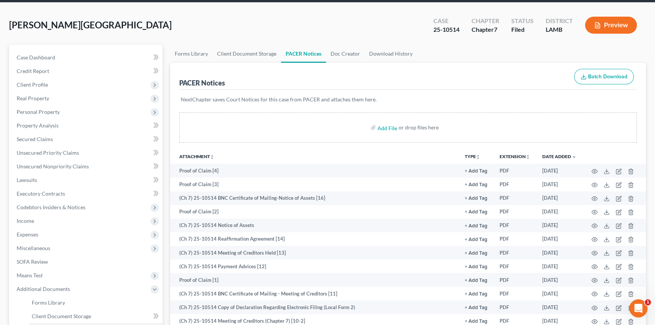
scroll to position [0, 0]
